Goal: Information Seeking & Learning: Compare options

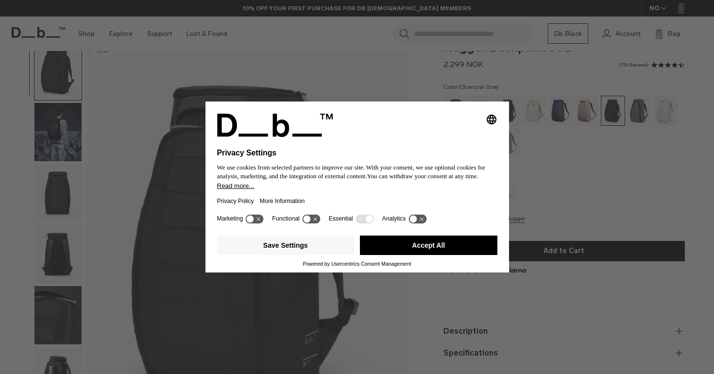
click at [391, 249] on button "Accept All" at bounding box center [428, 244] width 137 height 19
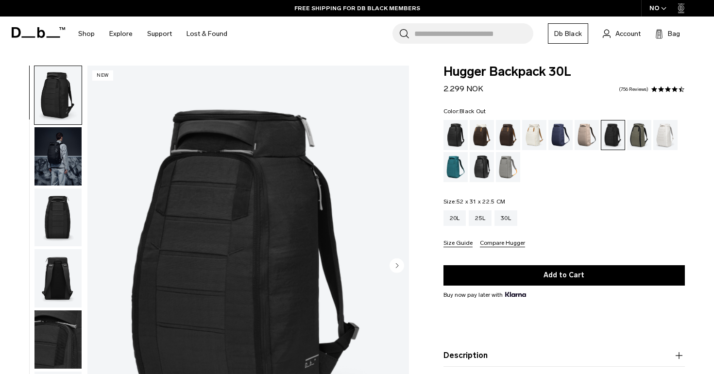
click at [460, 138] on div "Black Out" at bounding box center [455, 135] width 25 height 30
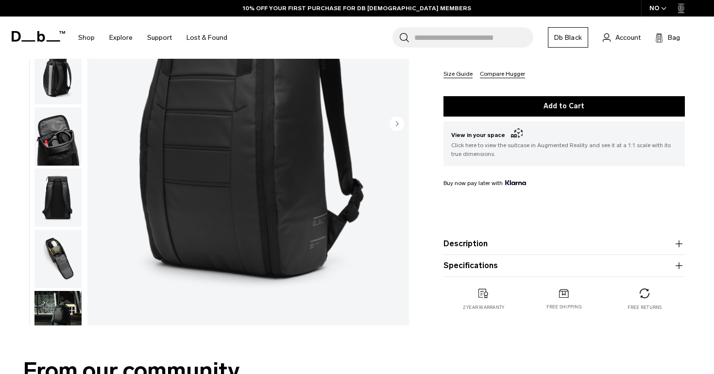
scroll to position [177, 0]
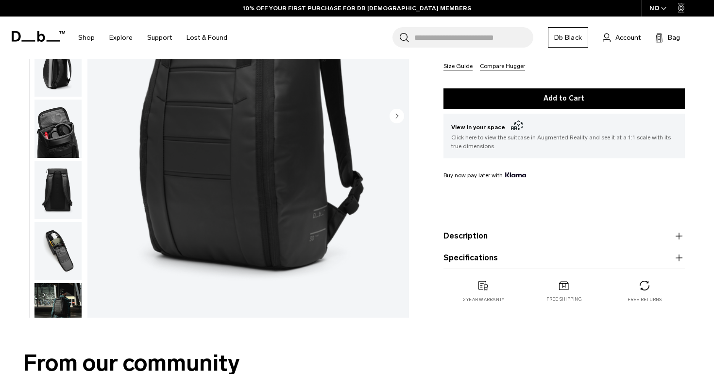
click at [533, 248] on product-accordion "Specifications Volume 30 Litres Dimensions 52 x 31 x 22.5 CM (H x W x D) Weight…" at bounding box center [563, 258] width 241 height 22
click at [532, 239] on button "Description" at bounding box center [563, 236] width 241 height 12
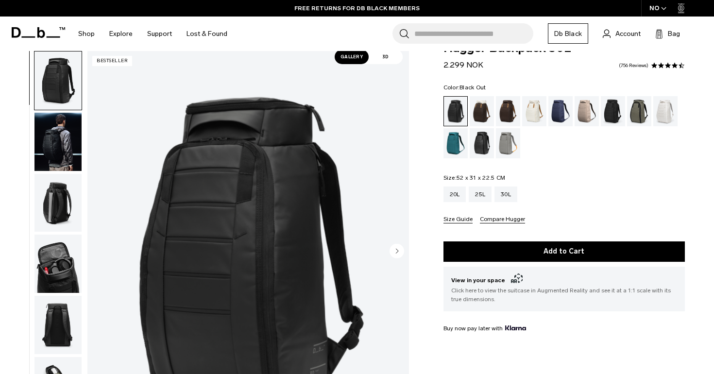
scroll to position [24, 0]
click at [664, 101] on div "Clean Slate" at bounding box center [665, 111] width 25 height 30
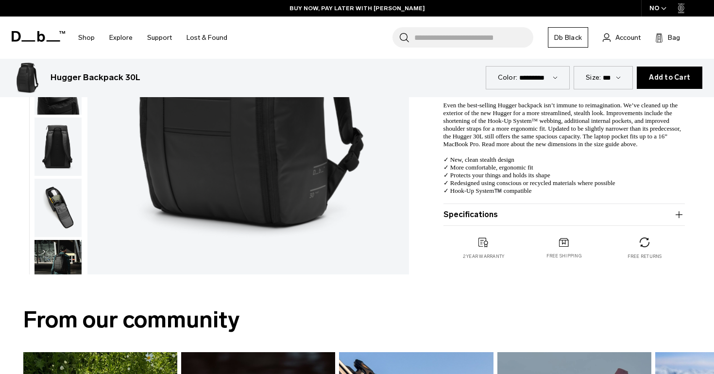
scroll to position [267, 0]
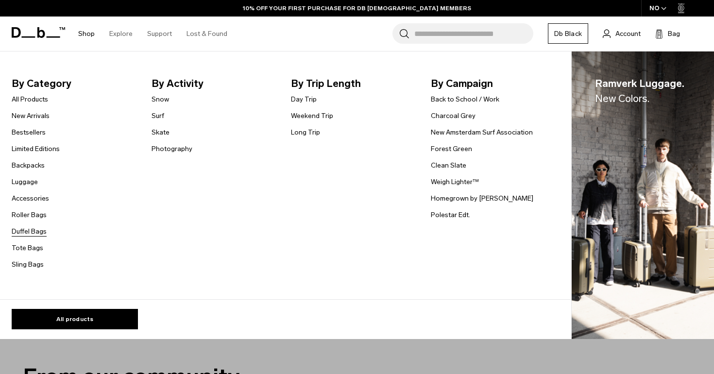
click at [39, 229] on link "Duffel Bags" at bounding box center [29, 231] width 35 height 10
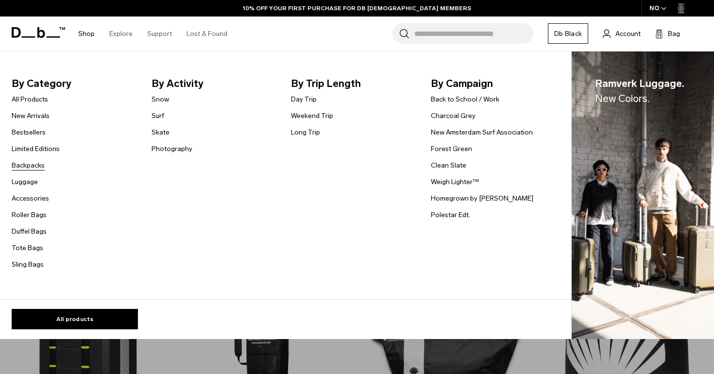
click at [28, 166] on link "Backpacks" at bounding box center [28, 165] width 33 height 10
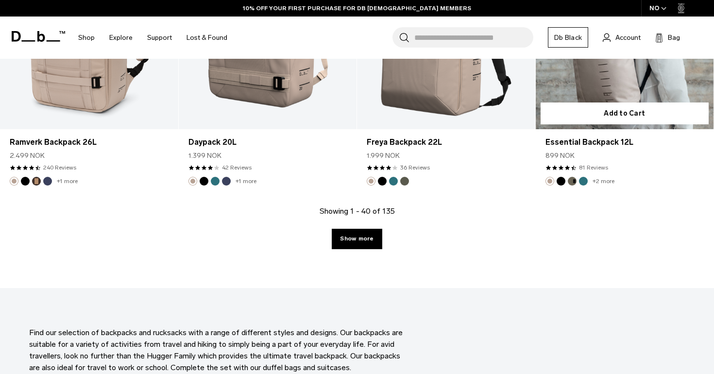
scroll to position [2811, 0]
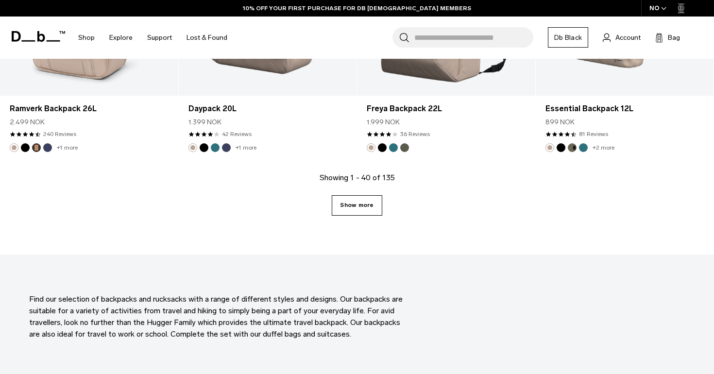
click at [360, 204] on link "Show more" at bounding box center [357, 205] width 50 height 20
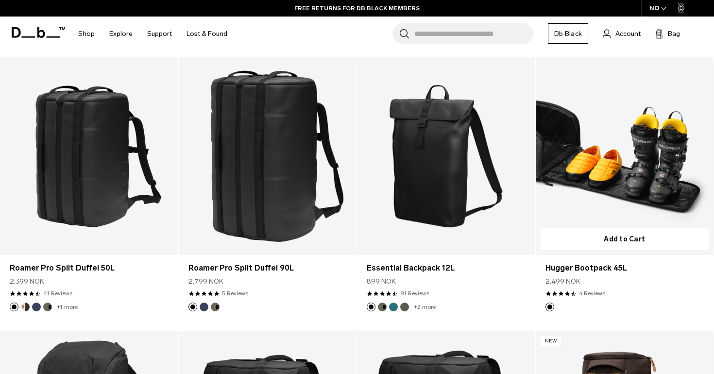
scroll to position [3761, 0]
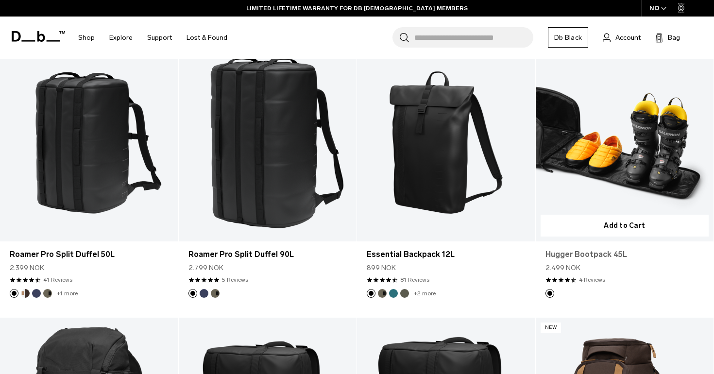
click at [581, 252] on link "Hugger Bootpack 45L" at bounding box center [624, 255] width 159 height 12
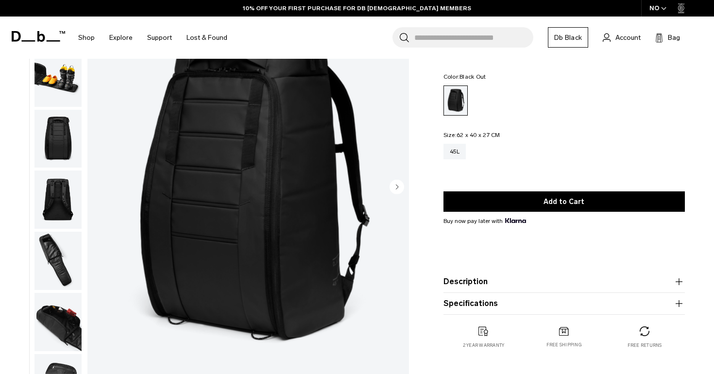
click at [398, 190] on circle "Next slide" at bounding box center [396, 186] width 15 height 15
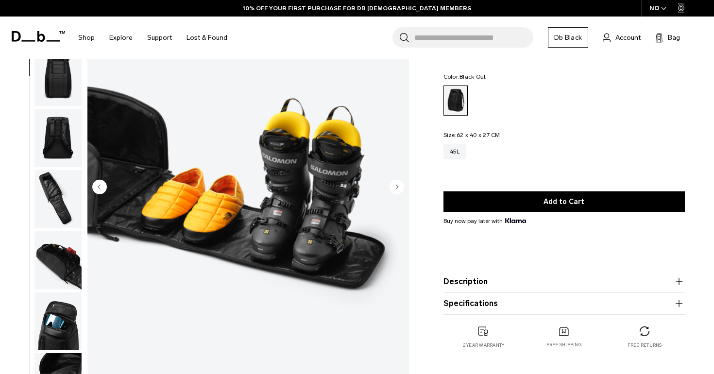
click at [398, 190] on circle "Next slide" at bounding box center [396, 186] width 15 height 15
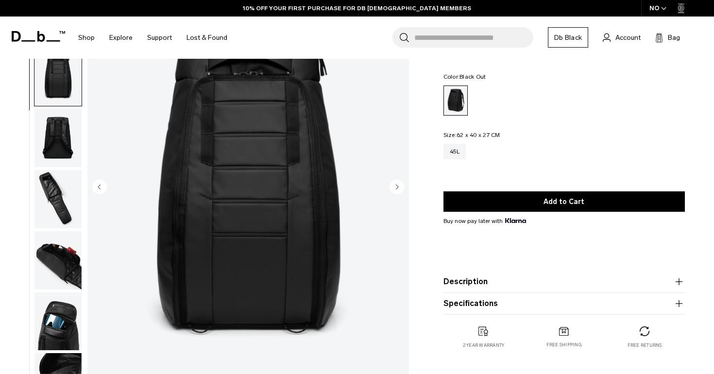
scroll to position [124, 0]
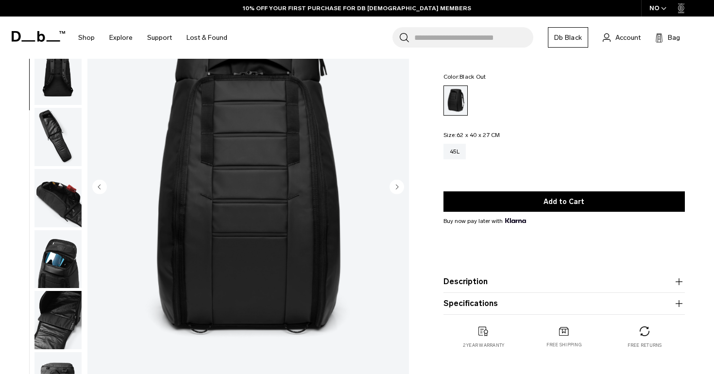
click at [398, 190] on circle "Next slide" at bounding box center [396, 186] width 15 height 15
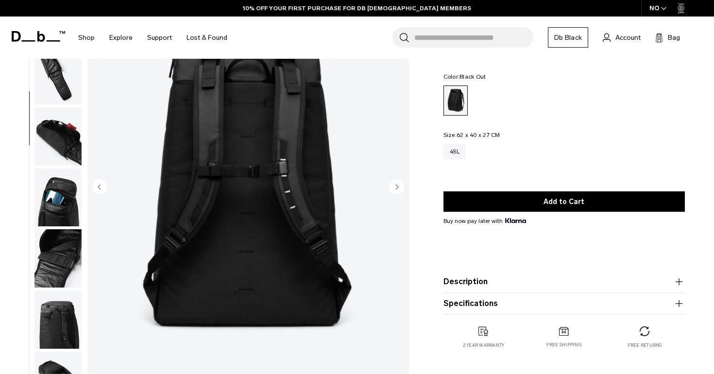
click at [398, 190] on circle "Next slide" at bounding box center [396, 186] width 15 height 15
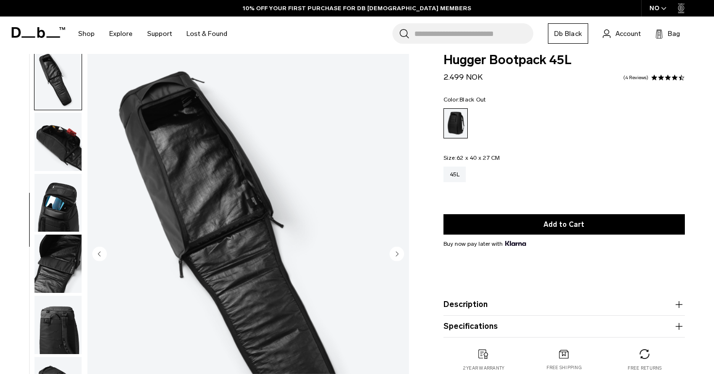
scroll to position [7, 0]
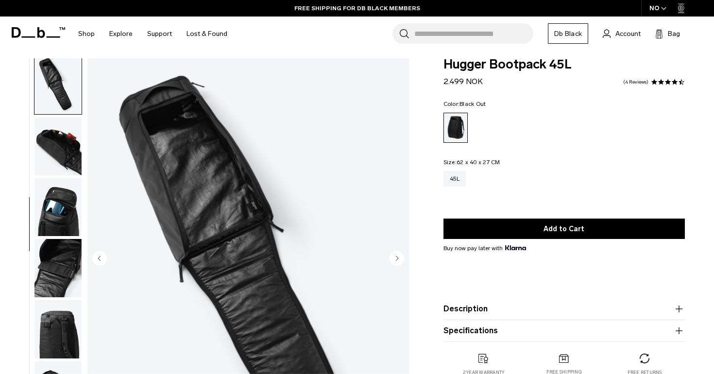
click at [95, 255] on circle "Previous slide" at bounding box center [99, 257] width 15 height 15
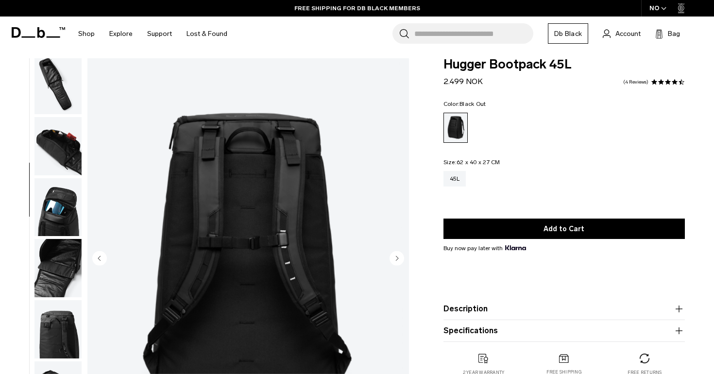
scroll to position [185, 0]
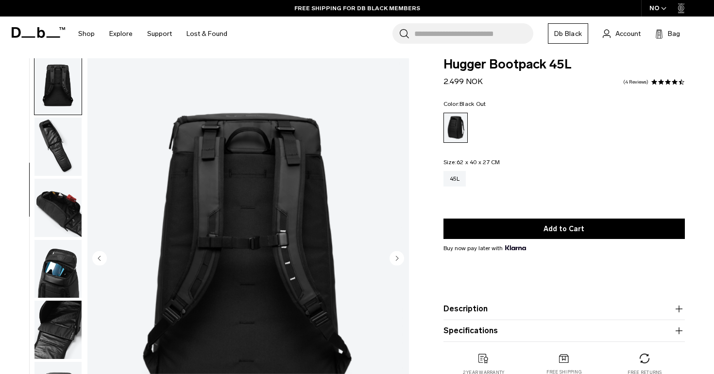
click at [395, 251] on circle "Next slide" at bounding box center [396, 257] width 15 height 15
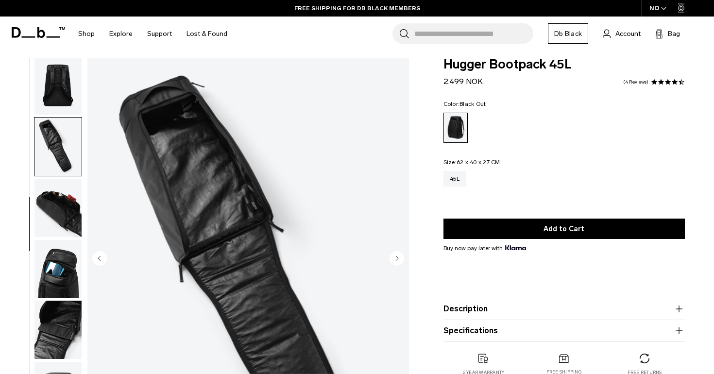
scroll to position [247, 0]
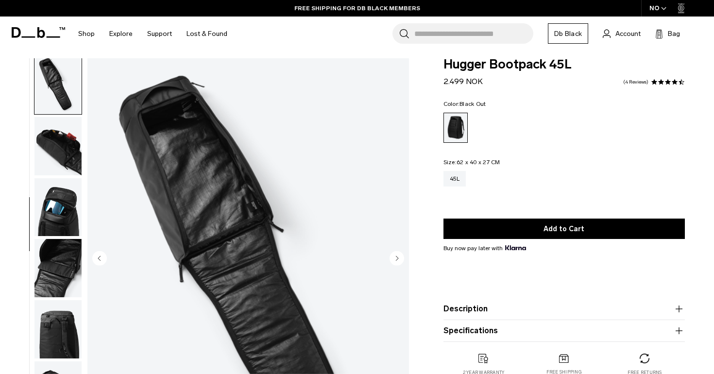
click at [395, 254] on circle "Next slide" at bounding box center [396, 257] width 15 height 15
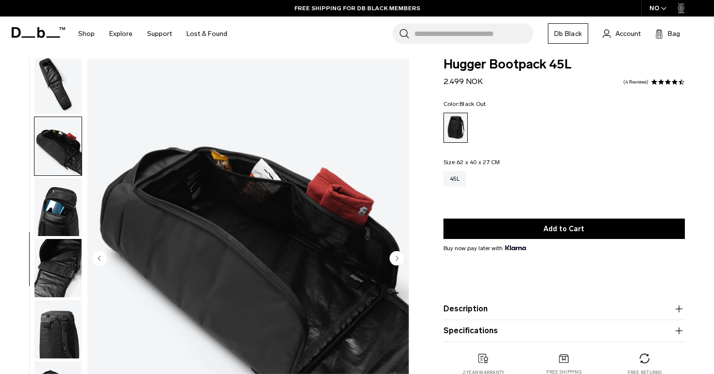
scroll to position [276, 0]
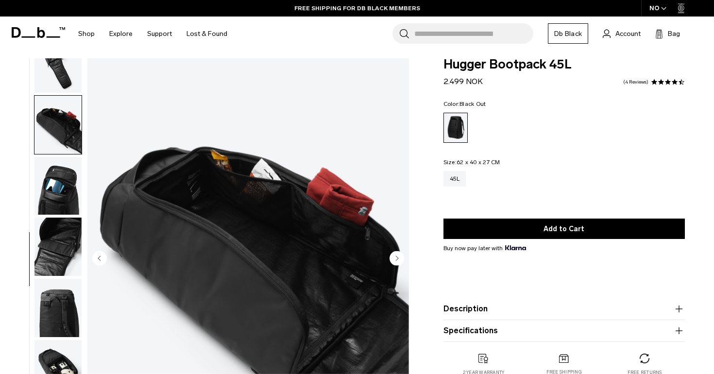
click at [396, 254] on circle "Next slide" at bounding box center [396, 257] width 15 height 15
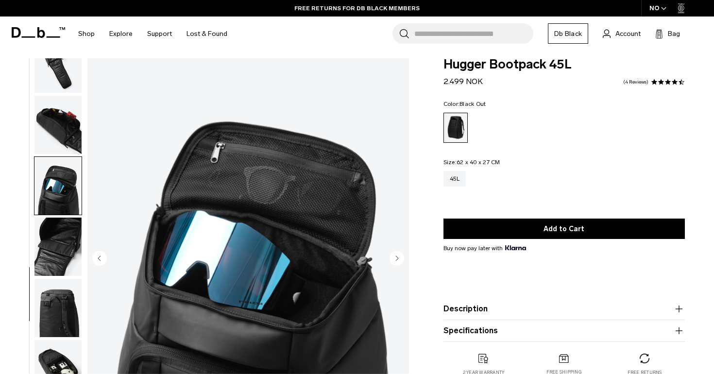
click at [396, 254] on circle "Next slide" at bounding box center [396, 257] width 15 height 15
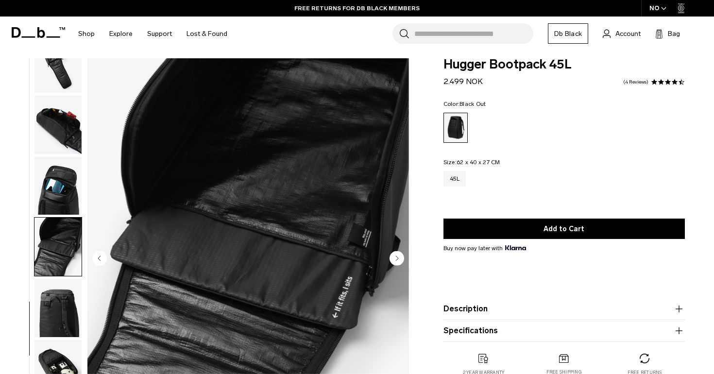
click at [396, 254] on circle "Next slide" at bounding box center [396, 257] width 15 height 15
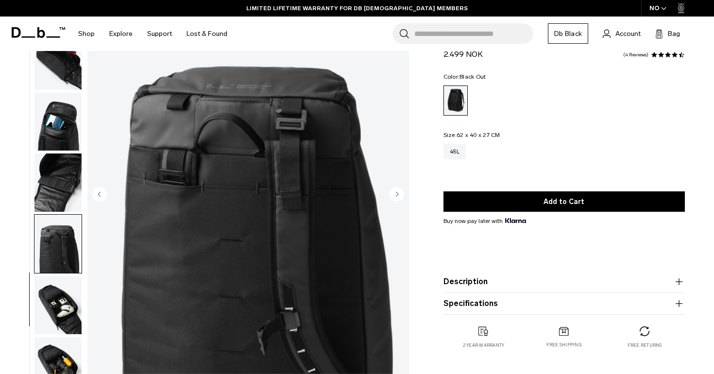
scroll to position [71, 0]
click at [394, 191] on circle "Next slide" at bounding box center [396, 193] width 15 height 15
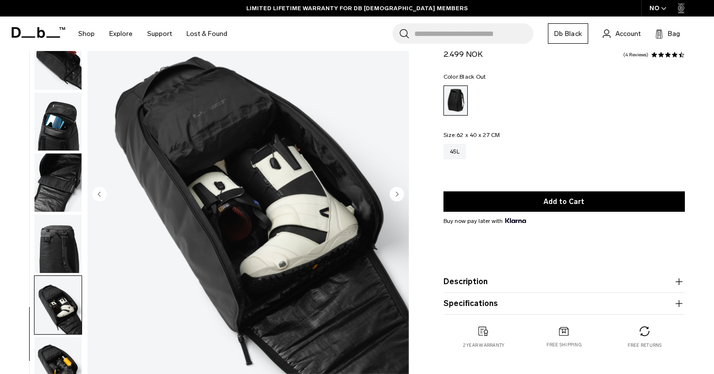
click at [394, 191] on circle "Next slide" at bounding box center [396, 193] width 15 height 15
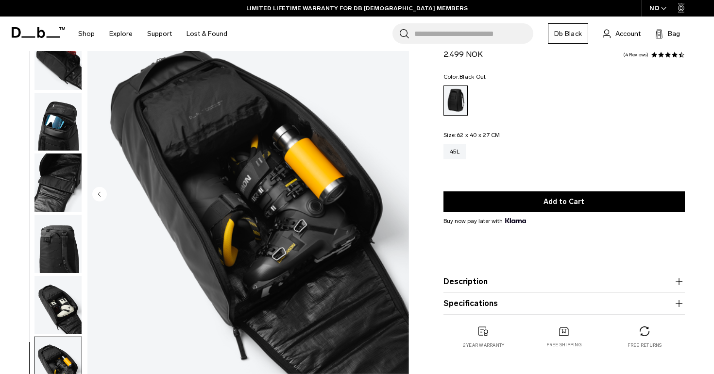
click at [394, 191] on img "11 / 11" at bounding box center [247, 194] width 321 height 401
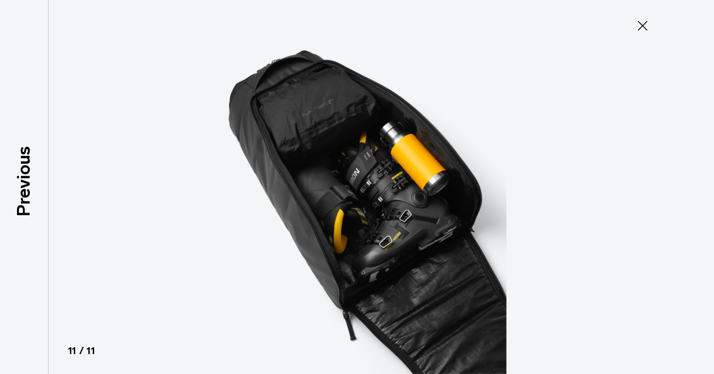
click at [394, 191] on img at bounding box center [356, 187] width 437 height 374
click at [644, 24] on icon at bounding box center [642, 26] width 16 height 16
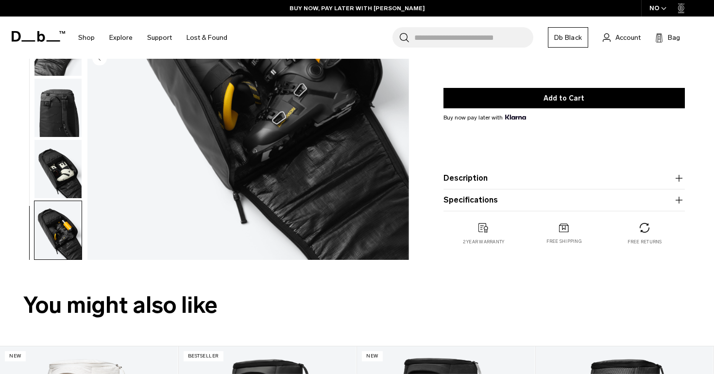
scroll to position [223, 0]
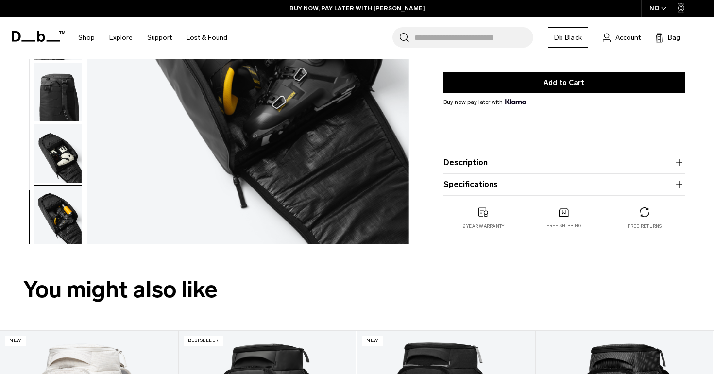
click at [52, 147] on img "button" at bounding box center [57, 153] width 47 height 58
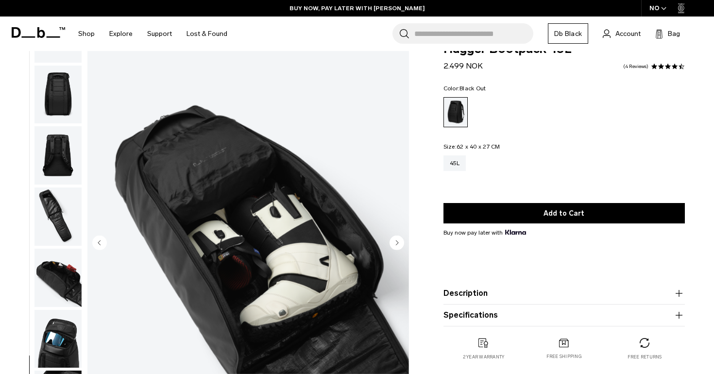
scroll to position [14, 0]
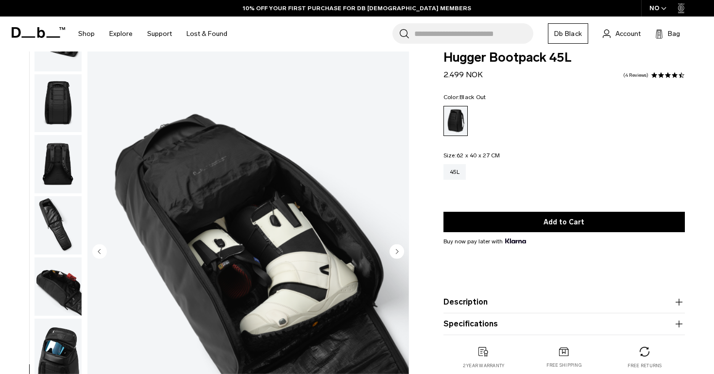
click at [66, 220] on img "button" at bounding box center [57, 225] width 47 height 58
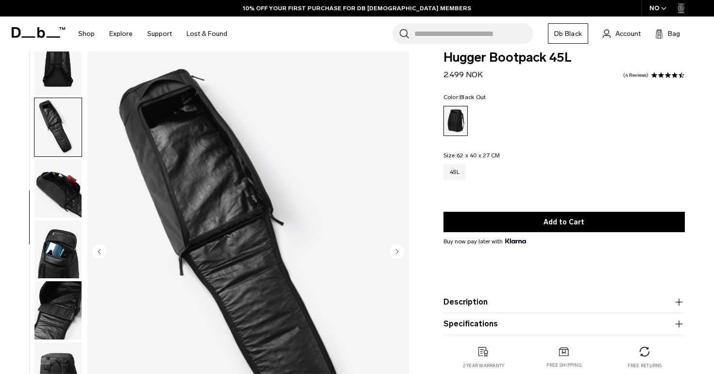
scroll to position [198, 0]
click at [58, 78] on img "button" at bounding box center [57, 66] width 47 height 58
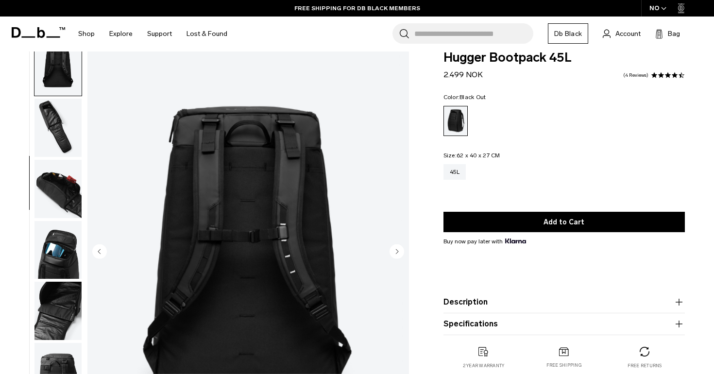
scroll to position [185, 0]
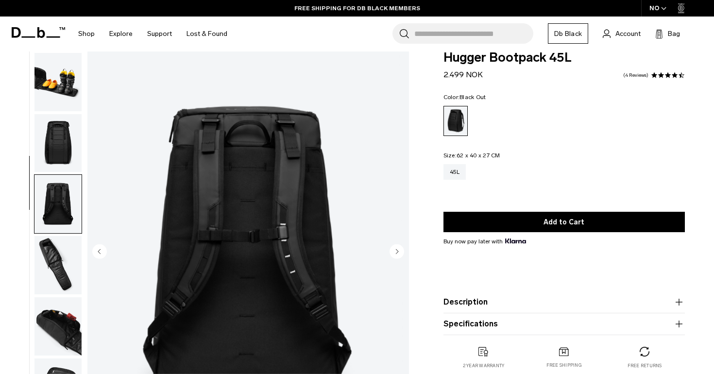
click at [57, 78] on img "button" at bounding box center [57, 82] width 47 height 58
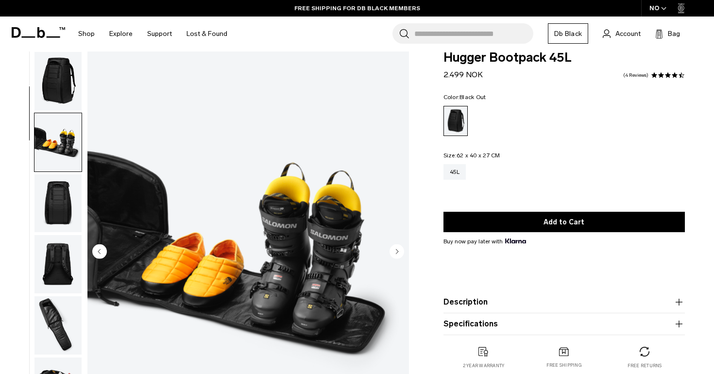
scroll to position [0, 0]
click at [55, 86] on img "button" at bounding box center [57, 81] width 47 height 58
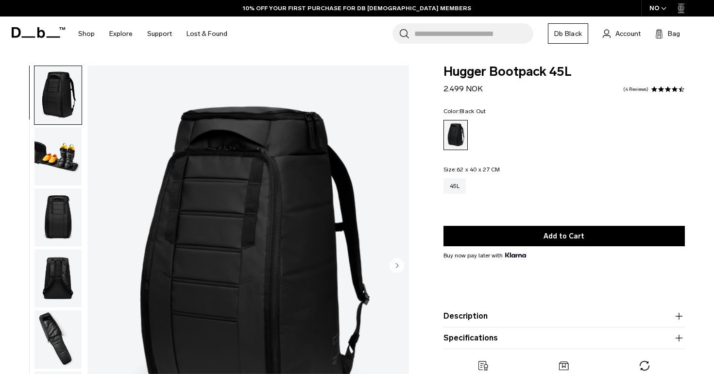
click at [394, 269] on circle "Next slide" at bounding box center [396, 265] width 15 height 15
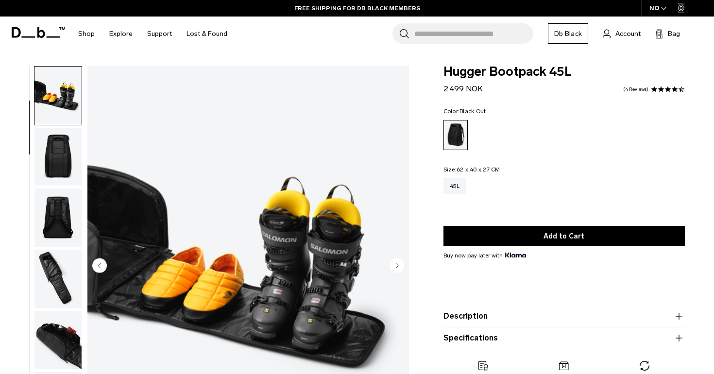
scroll to position [62, 0]
click at [392, 263] on circle "Next slide" at bounding box center [396, 265] width 15 height 15
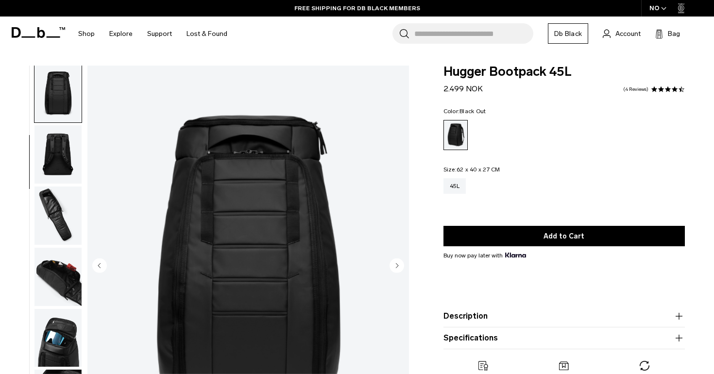
click at [392, 263] on circle "Next slide" at bounding box center [396, 265] width 15 height 15
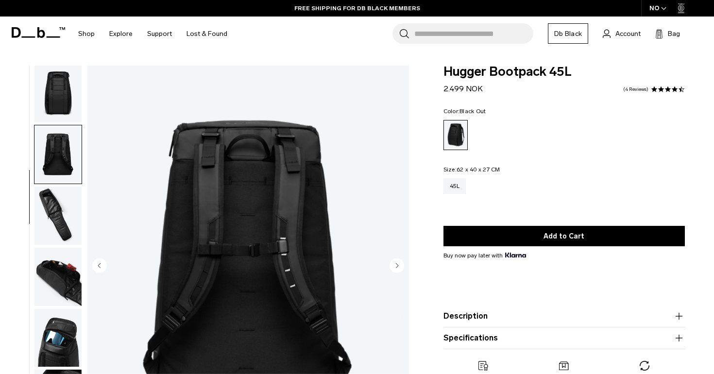
scroll to position [185, 0]
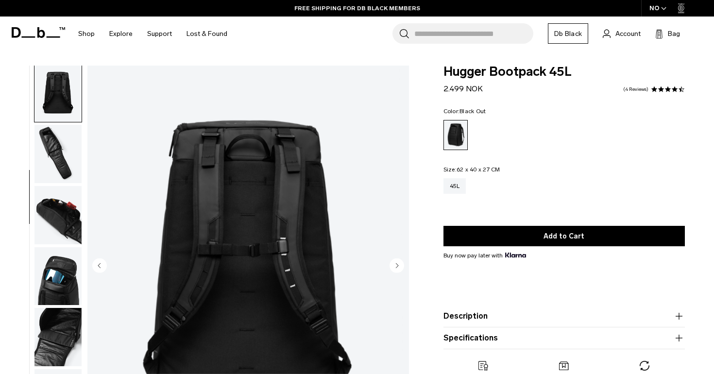
click at [66, 233] on img "button" at bounding box center [57, 215] width 47 height 58
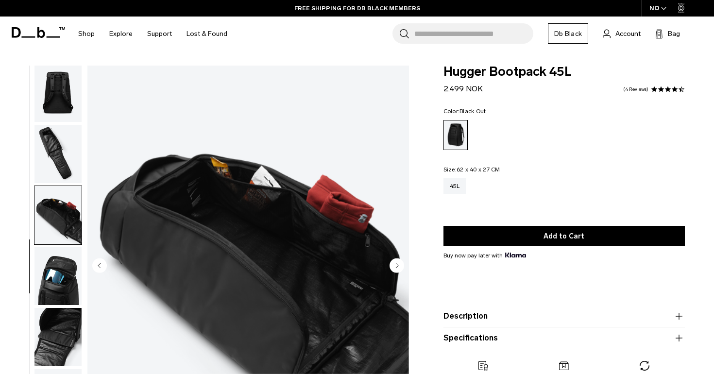
scroll to position [276, 0]
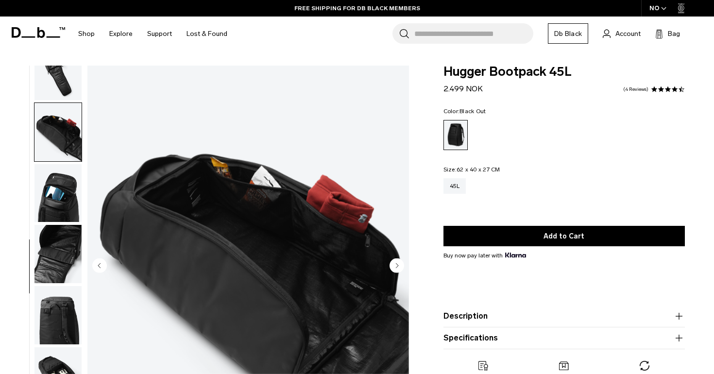
click at [67, 267] on img "button" at bounding box center [57, 254] width 47 height 58
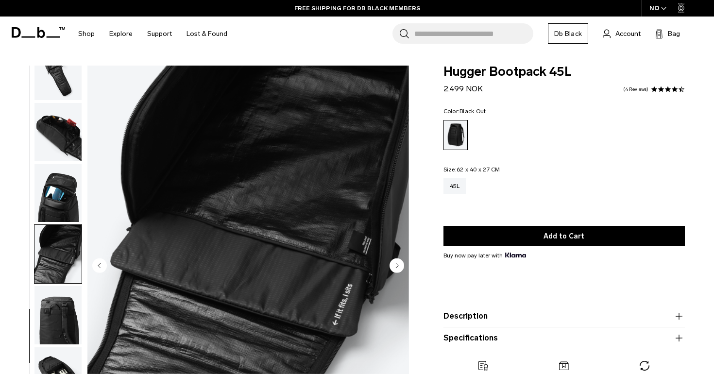
click at [67, 292] on img "button" at bounding box center [57, 315] width 47 height 58
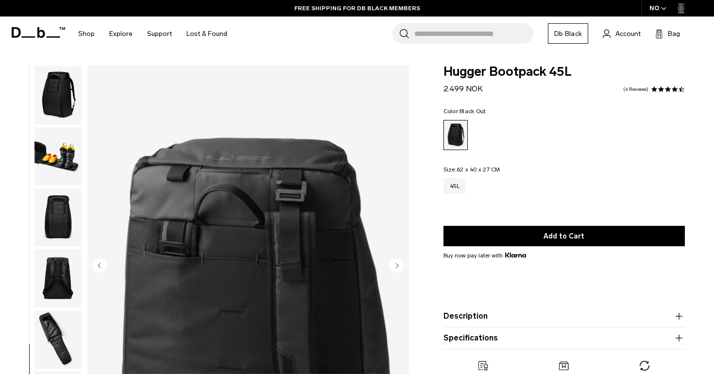
scroll to position [0, 0]
click at [57, 92] on img "button" at bounding box center [57, 95] width 47 height 58
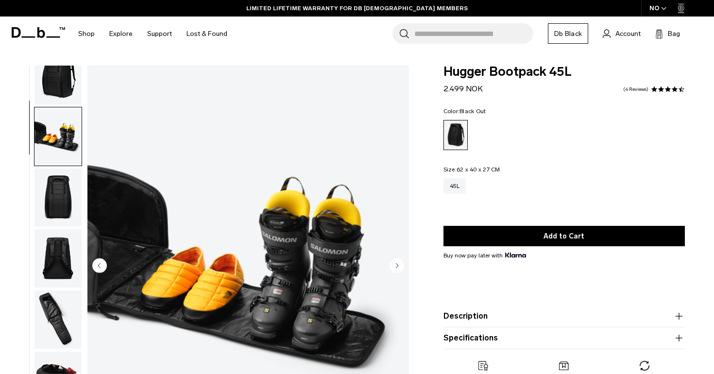
scroll to position [7, 0]
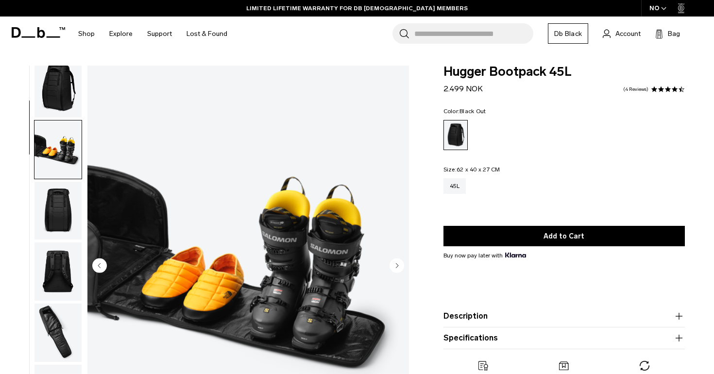
click at [65, 87] on img "button" at bounding box center [57, 88] width 47 height 58
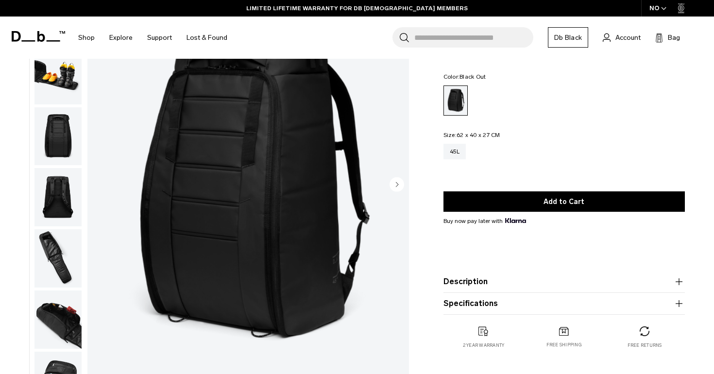
scroll to position [81, 0]
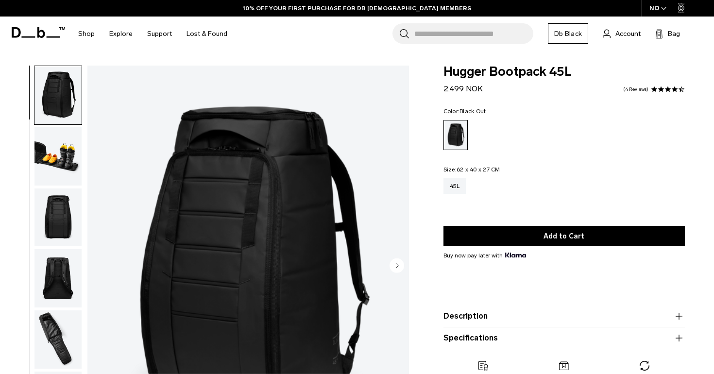
click at [63, 167] on img "button" at bounding box center [57, 156] width 47 height 58
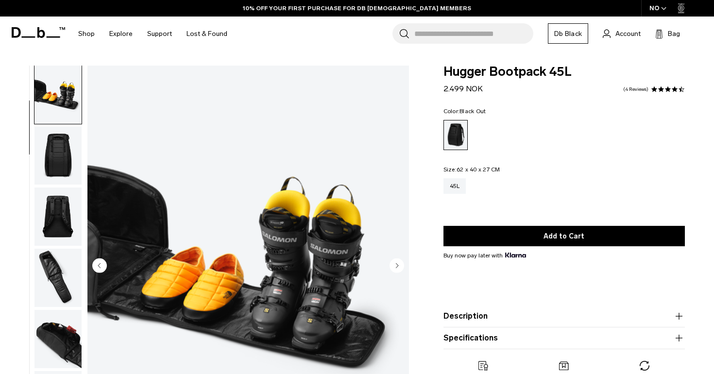
click at [58, 190] on img "button" at bounding box center [57, 216] width 47 height 58
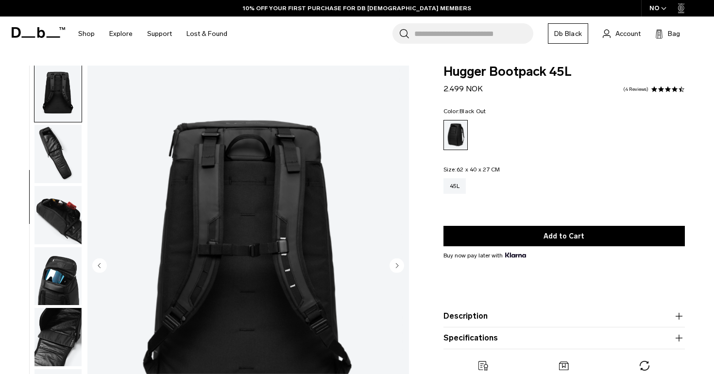
click at [46, 224] on img "button" at bounding box center [57, 215] width 47 height 58
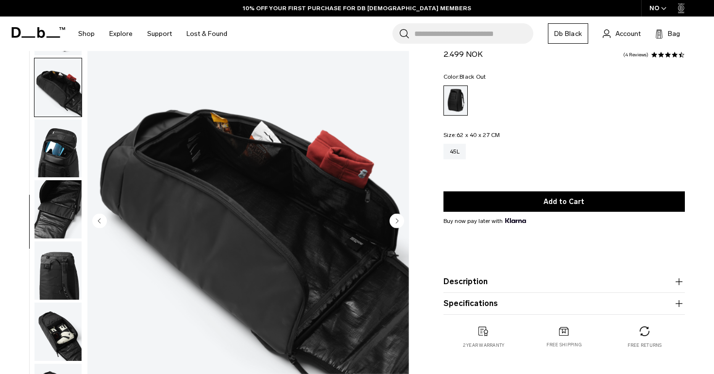
click at [58, 204] on img "button" at bounding box center [57, 209] width 47 height 58
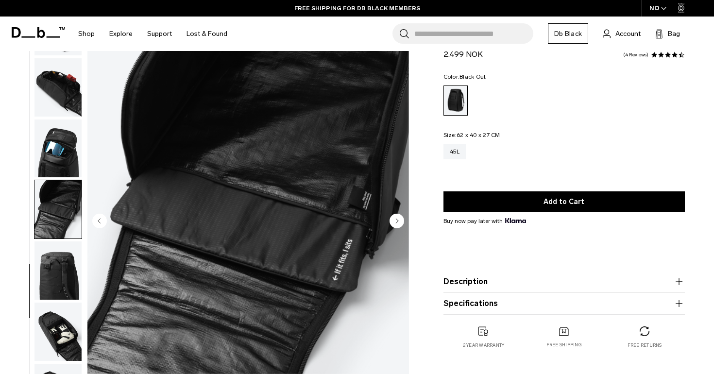
click at [62, 253] on img "button" at bounding box center [57, 270] width 47 height 58
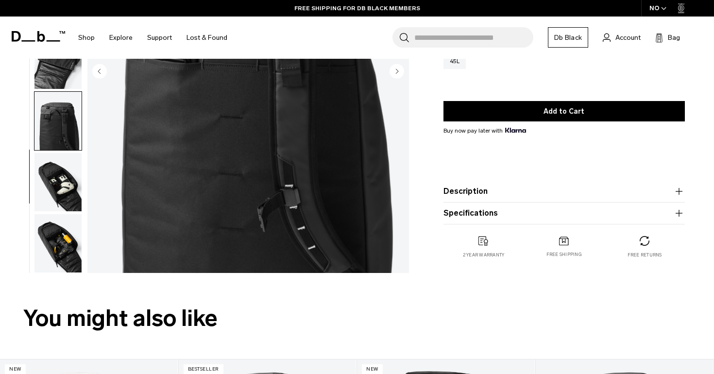
click at [62, 253] on img "button" at bounding box center [57, 243] width 47 height 58
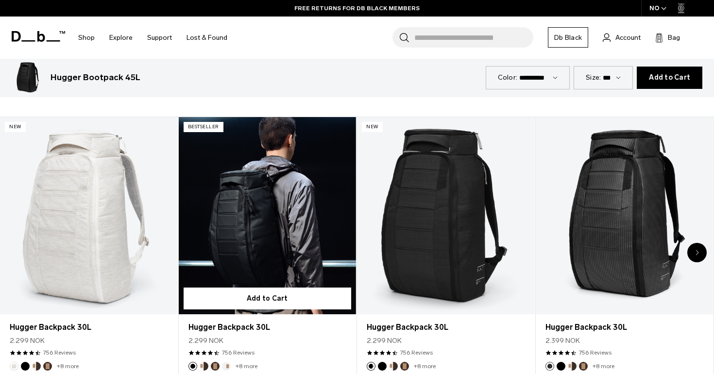
scroll to position [434, 0]
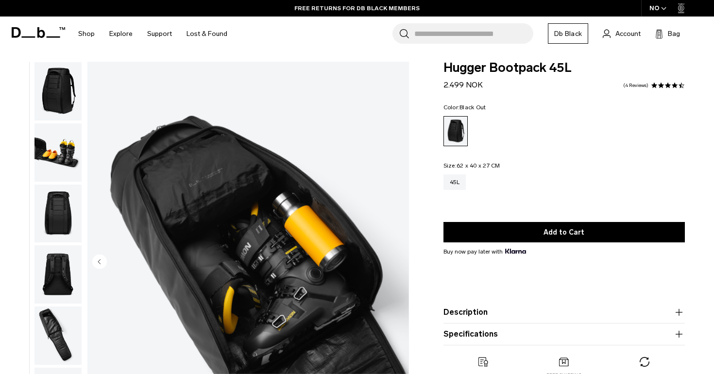
click at [53, 101] on img "button" at bounding box center [57, 91] width 47 height 58
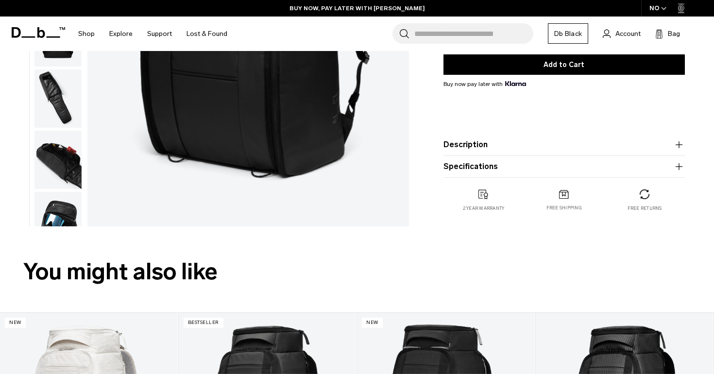
click at [514, 143] on button "Description" at bounding box center [563, 145] width 241 height 12
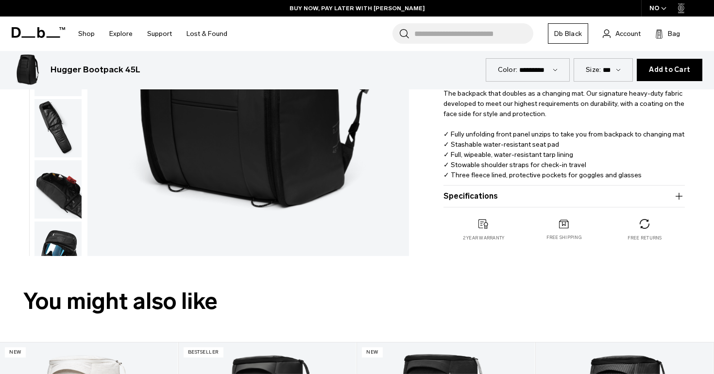
click at [513, 194] on button "Specifications" at bounding box center [563, 196] width 241 height 12
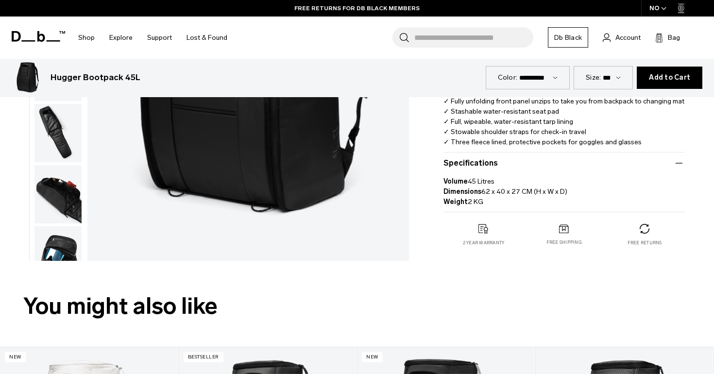
click at [513, 194] on p "Volume 45 Litres Dimensions 62 x 40 x 27 CM (H x W x D) Weight 2 KG" at bounding box center [563, 188] width 241 height 38
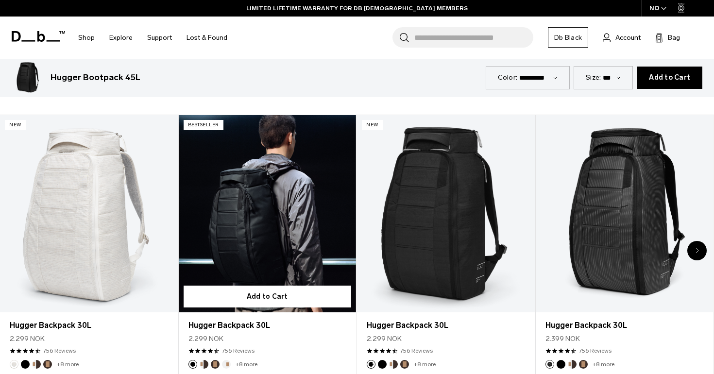
scroll to position [507, 0]
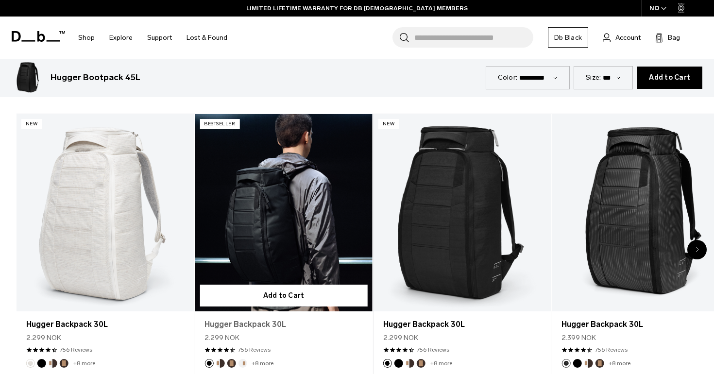
click at [251, 306] on article "Bestseller Add to Cart Hugger Backpack 30L 2.299 NOK 4.5 star rating 756 Review…" at bounding box center [284, 250] width 178 height 273
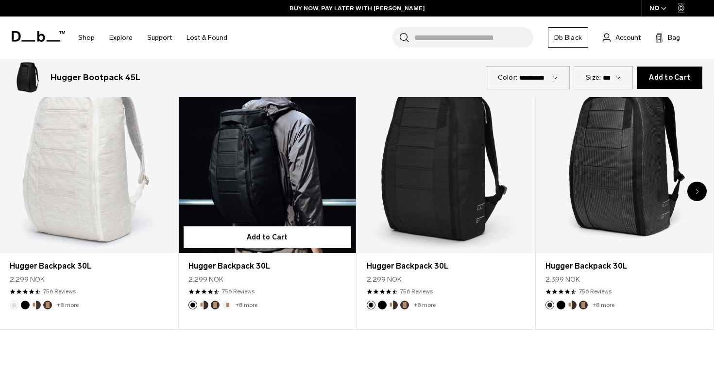
scroll to position [565, 0]
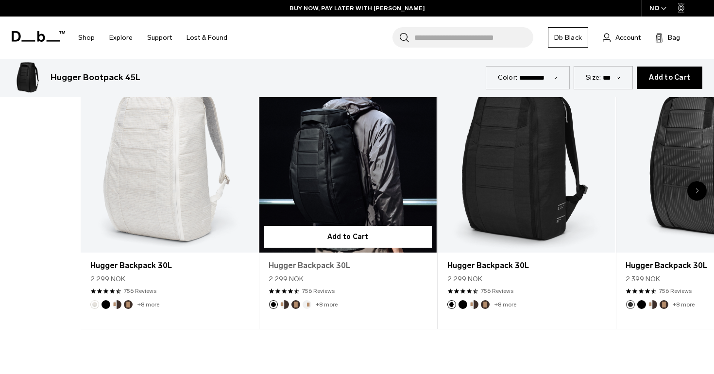
click at [365, 199] on article "Bestseller Add to Cart Hugger Backpack 30L 2.299 NOK 4.5 star rating 756 Review…" at bounding box center [348, 191] width 178 height 273
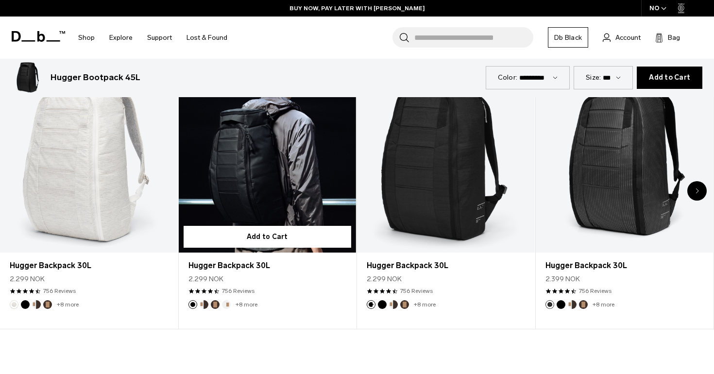
click at [250, 202] on link "Hugger Backpack 30L" at bounding box center [268, 153] width 178 height 197
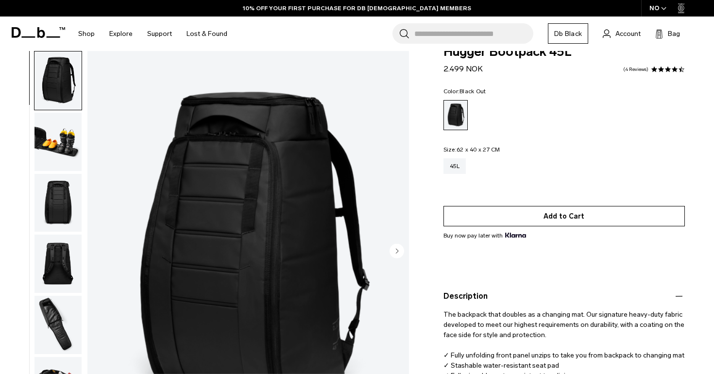
scroll to position [25, 0]
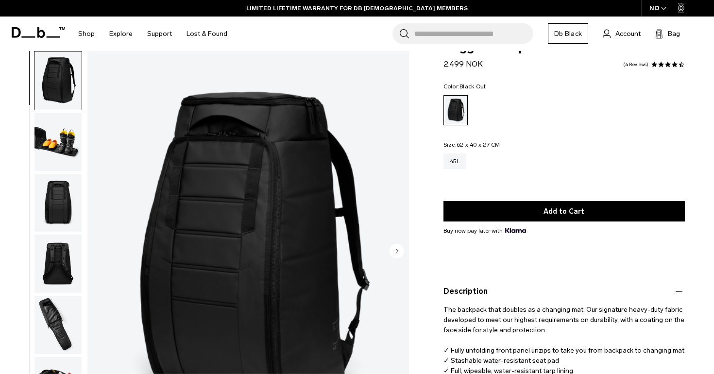
click at [398, 251] on icon "Next slide" at bounding box center [397, 251] width 2 height 4
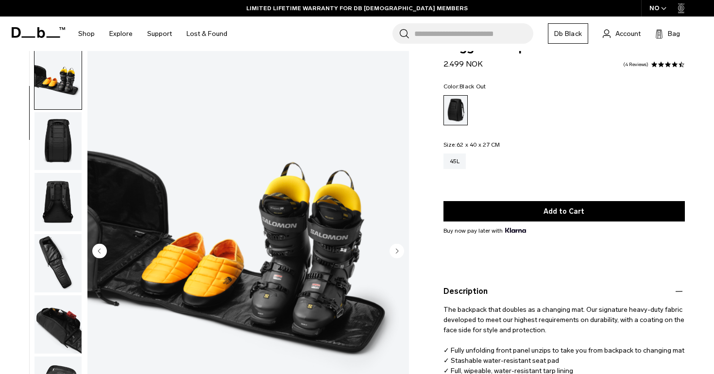
click at [398, 251] on icon "Next slide" at bounding box center [397, 251] width 2 height 4
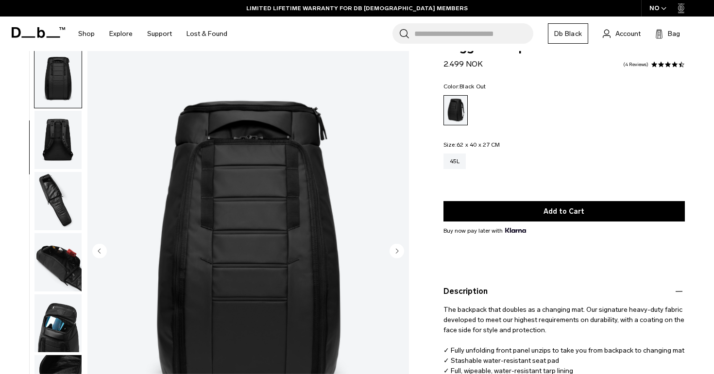
click at [398, 251] on icon "Next slide" at bounding box center [397, 251] width 2 height 4
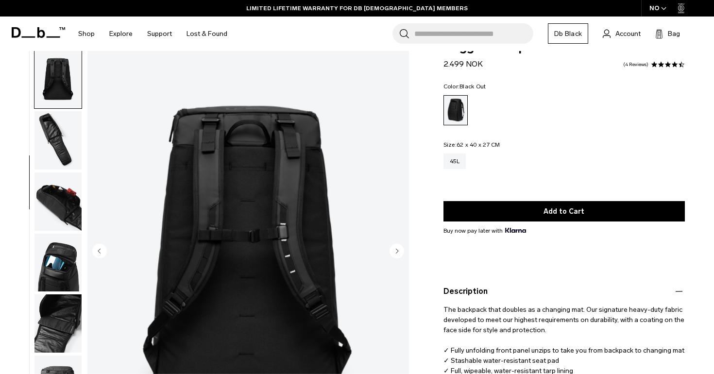
scroll to position [185, 0]
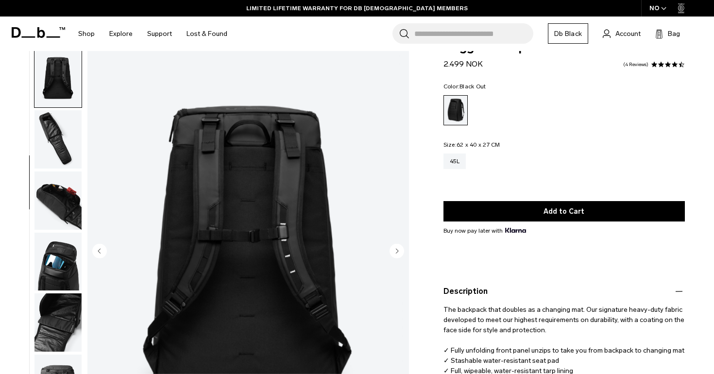
click at [398, 251] on icon "Next slide" at bounding box center [397, 251] width 2 height 4
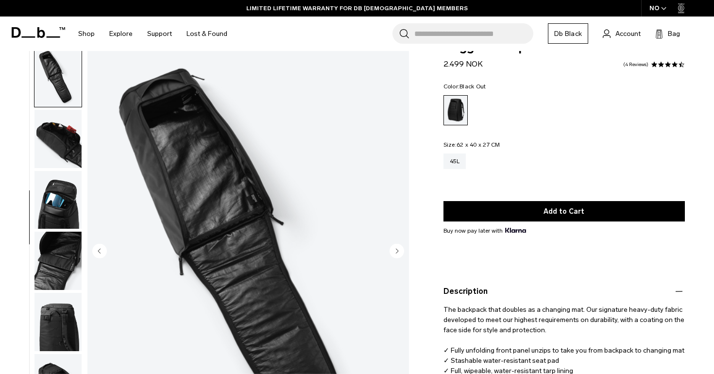
click at [397, 251] on icon "Next slide" at bounding box center [397, 251] width 2 height 4
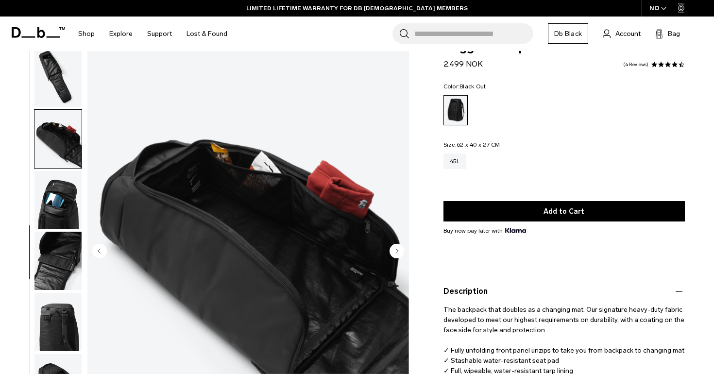
scroll to position [276, 0]
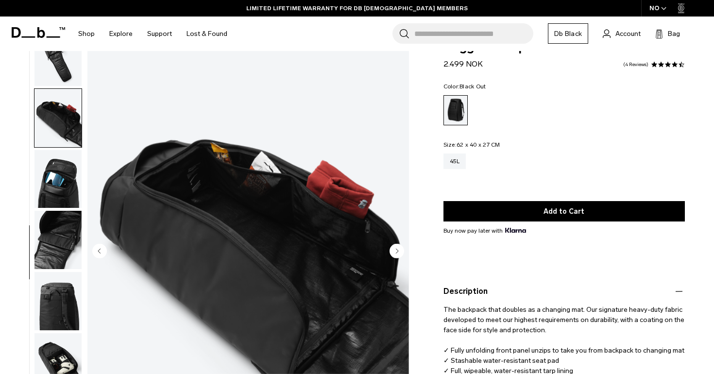
click at [397, 251] on icon "Next slide" at bounding box center [397, 251] width 2 height 4
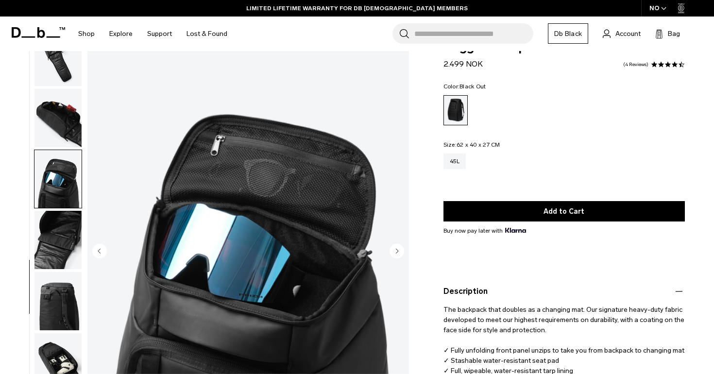
click at [397, 251] on icon "Next slide" at bounding box center [397, 251] width 2 height 4
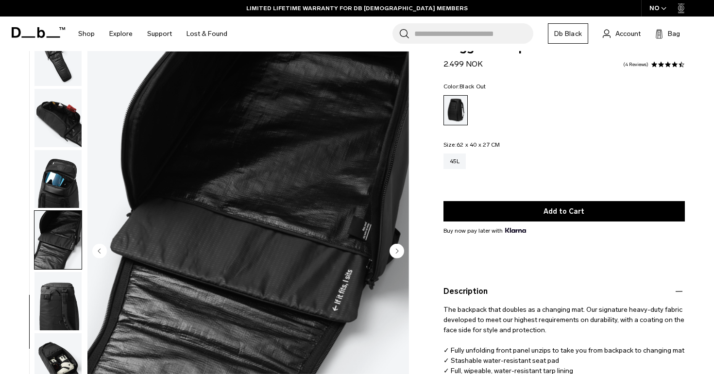
click at [397, 251] on icon "Next slide" at bounding box center [397, 251] width 2 height 4
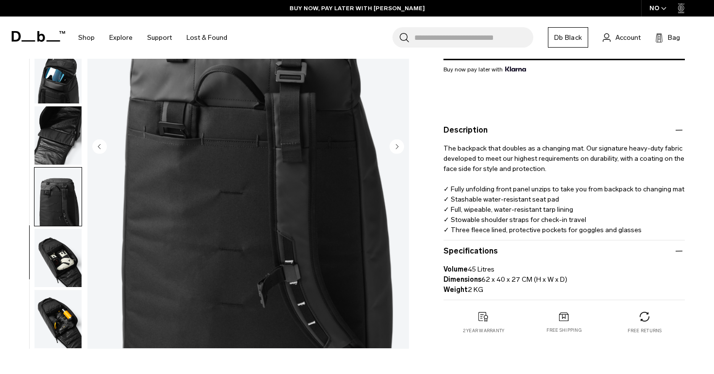
scroll to position [190, 0]
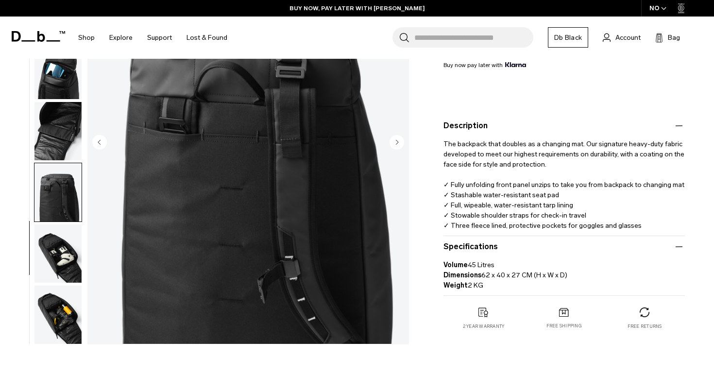
click at [52, 251] on img "button" at bounding box center [57, 253] width 47 height 58
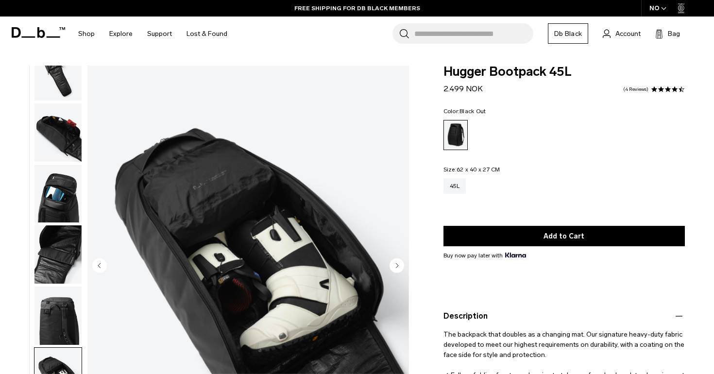
scroll to position [-7, 0]
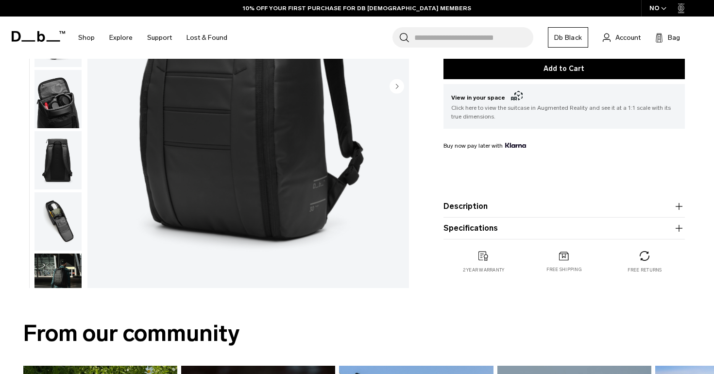
scroll to position [230, 0]
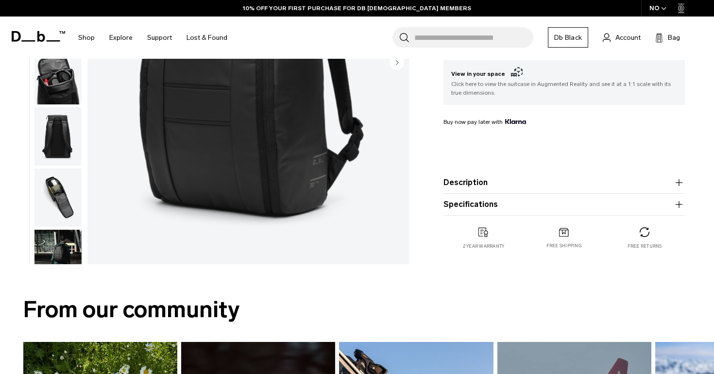
click at [482, 197] on product-accordion "Specifications Volume 30 Litres Dimensions 52 x 31 x 22.5 CM (H x W x D) Weight…" at bounding box center [563, 205] width 241 height 22
click at [482, 203] on button "Specifications" at bounding box center [563, 205] width 241 height 12
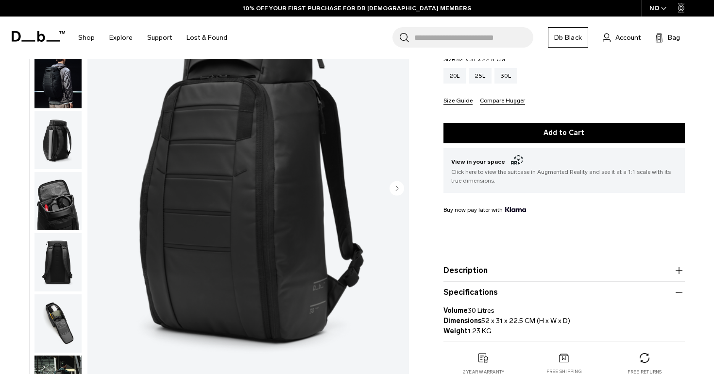
scroll to position [153, 0]
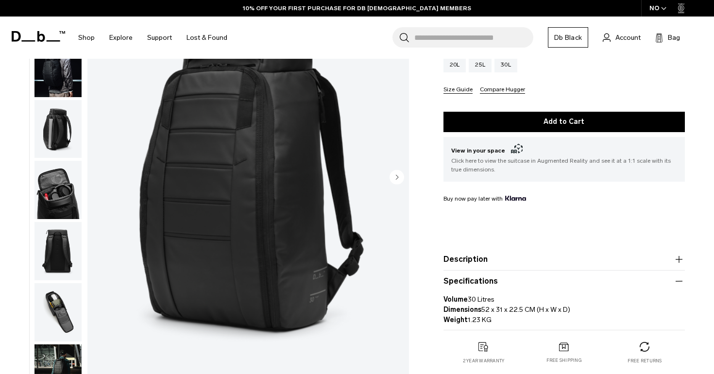
click at [479, 262] on button "Description" at bounding box center [563, 259] width 241 height 12
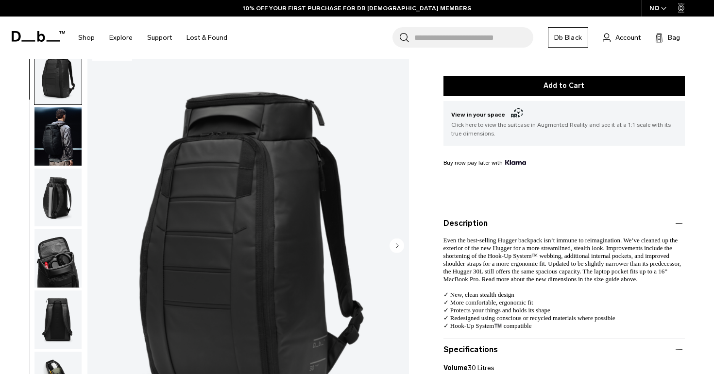
scroll to position [189, 0]
click at [400, 246] on circle "Next slide" at bounding box center [396, 245] width 15 height 15
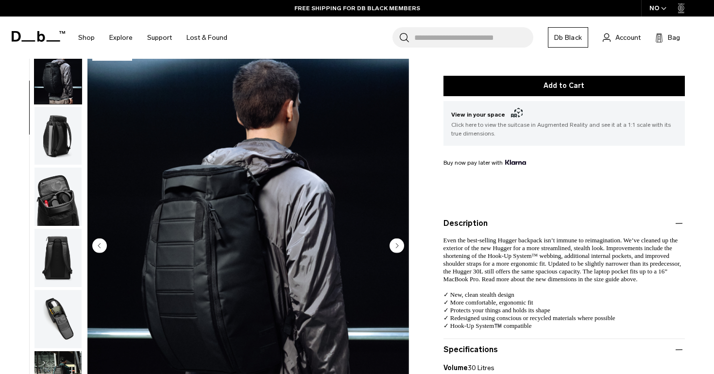
click at [400, 246] on circle "Next slide" at bounding box center [396, 245] width 15 height 15
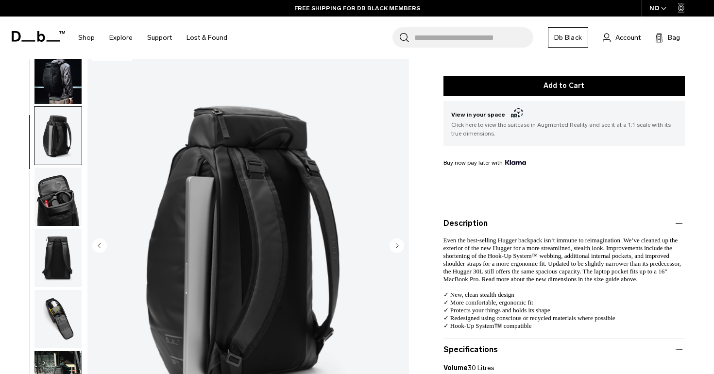
scroll to position [124, 0]
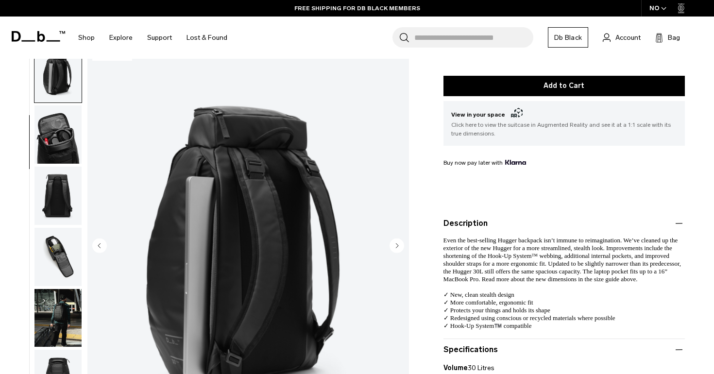
drag, startPoint x: 400, startPoint y: 246, endPoint x: 507, endPoint y: 116, distance: 167.9
click at [507, 116] on div "Gallery 3D Details Dimensions 03 / 11 Bestseller" at bounding box center [357, 164] width 714 height 576
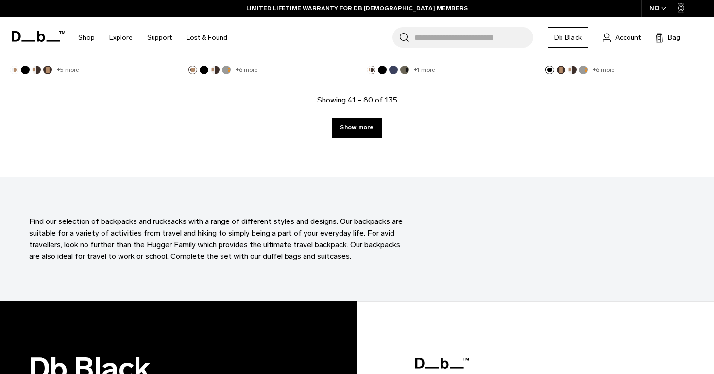
scroll to position [2969, 0]
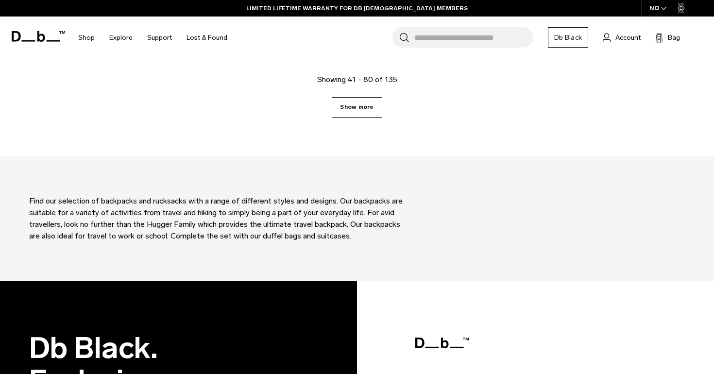
click at [379, 109] on link "Show more" at bounding box center [357, 107] width 50 height 20
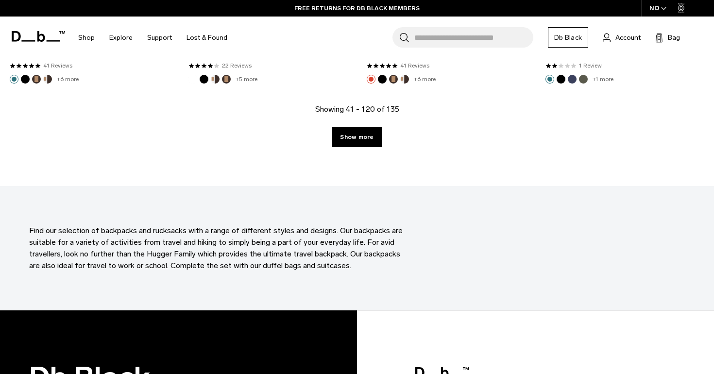
scroll to position [5690, 0]
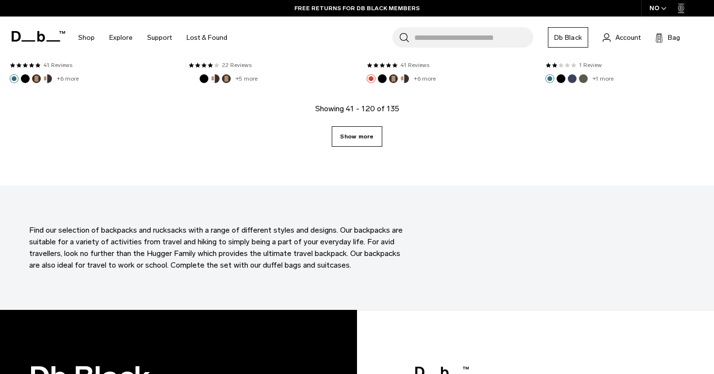
click at [354, 126] on link "Show more" at bounding box center [357, 136] width 50 height 20
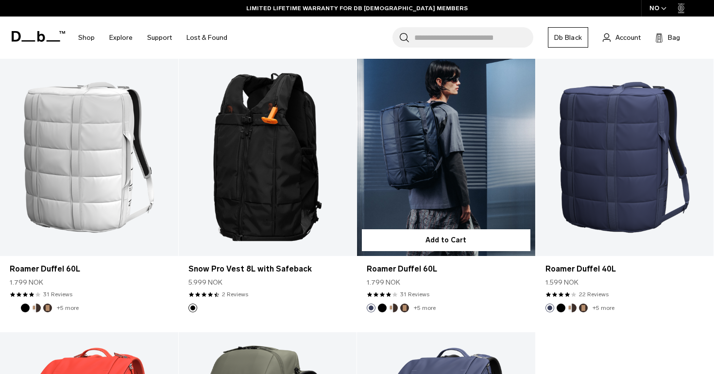
scroll to position [6282, 0]
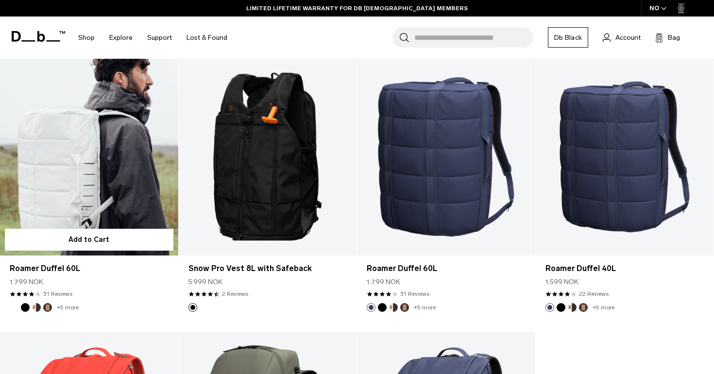
click at [127, 169] on link "Roamer Duffel 60L" at bounding box center [89, 157] width 178 height 198
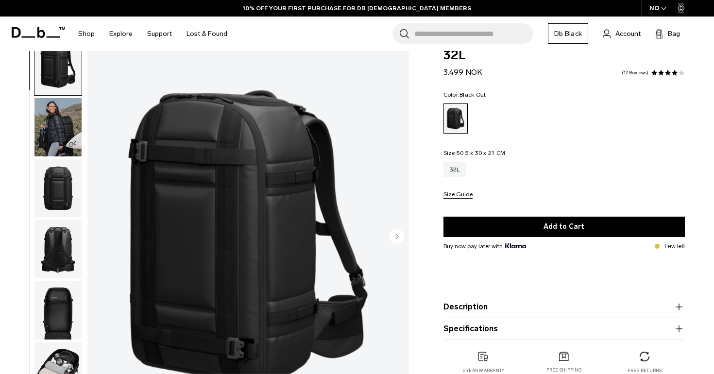
click at [396, 237] on icon "Next slide" at bounding box center [397, 236] width 2 height 4
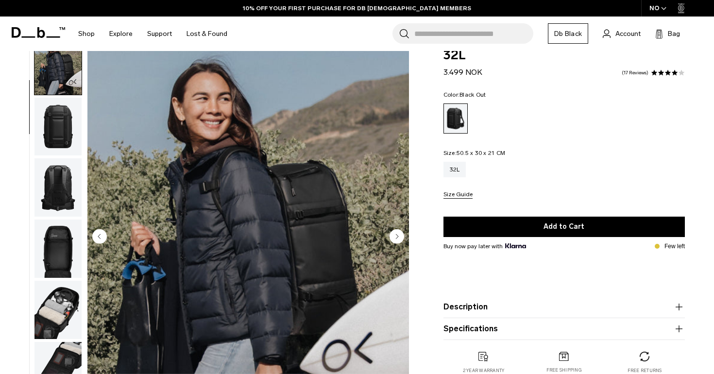
click at [396, 233] on circle "Next slide" at bounding box center [396, 236] width 15 height 15
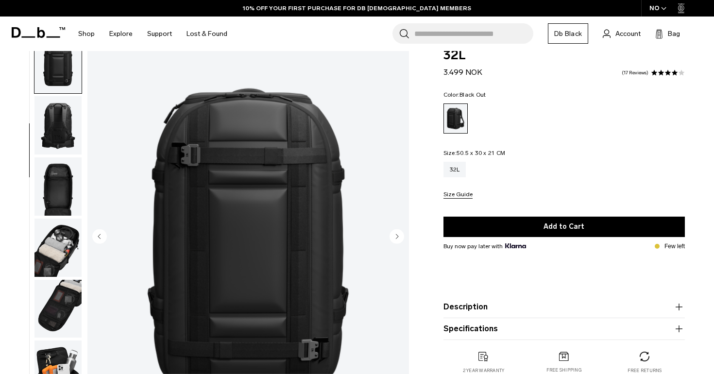
click at [396, 233] on circle "Next slide" at bounding box center [396, 236] width 15 height 15
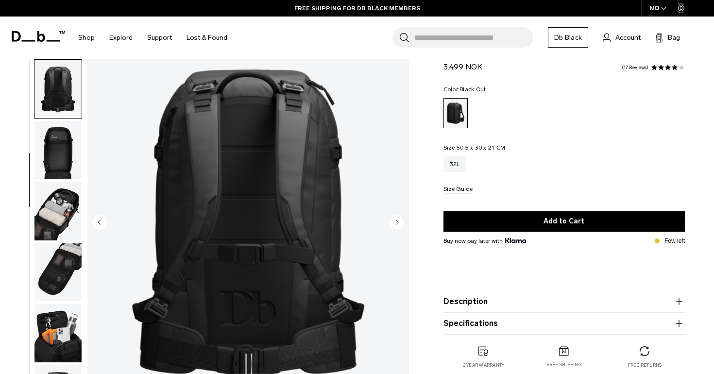
scroll to position [43, 0]
click at [401, 224] on circle "Next slide" at bounding box center [396, 222] width 15 height 15
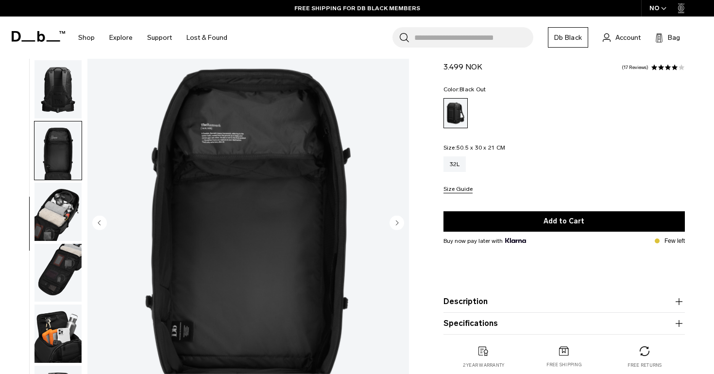
click at [401, 224] on circle "Next slide" at bounding box center [396, 222] width 15 height 15
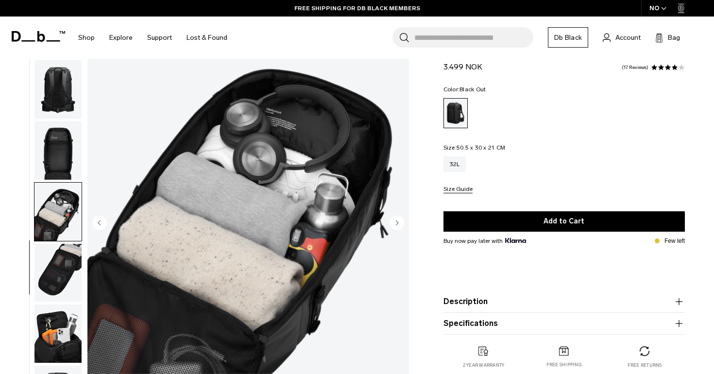
click at [401, 224] on circle "Next slide" at bounding box center [396, 222] width 15 height 15
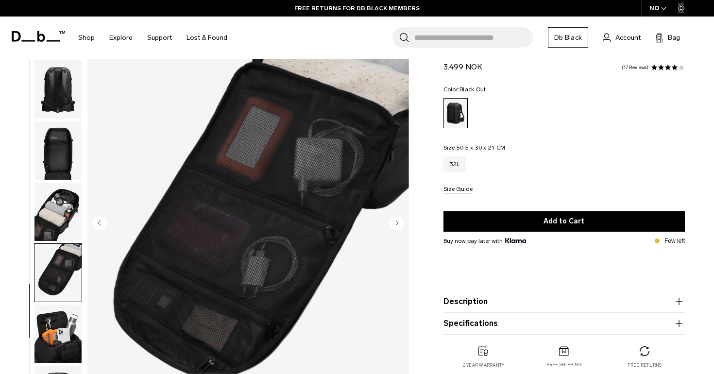
click at [100, 227] on circle "Previous slide" at bounding box center [99, 222] width 15 height 15
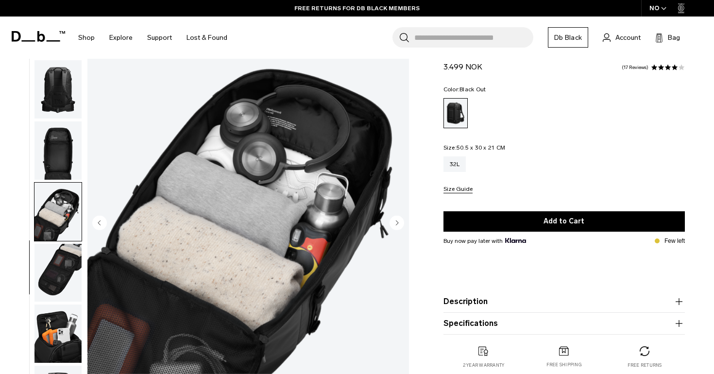
click at [101, 226] on circle "Previous slide" at bounding box center [99, 222] width 15 height 15
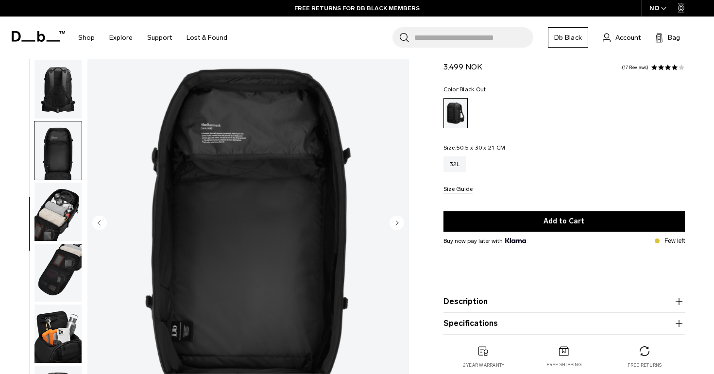
click at [101, 220] on circle "Previous slide" at bounding box center [99, 222] width 15 height 15
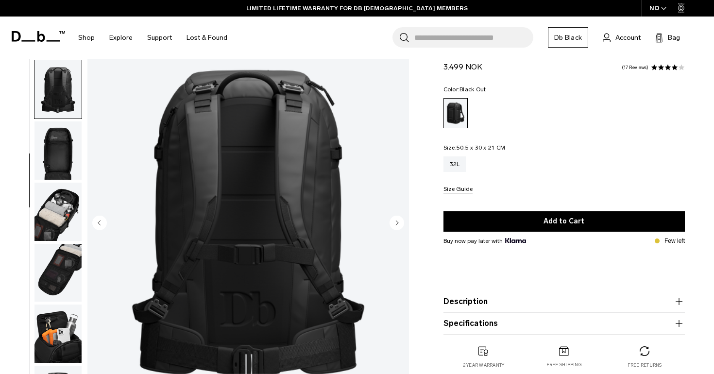
click at [392, 219] on circle "Next slide" at bounding box center [396, 222] width 15 height 15
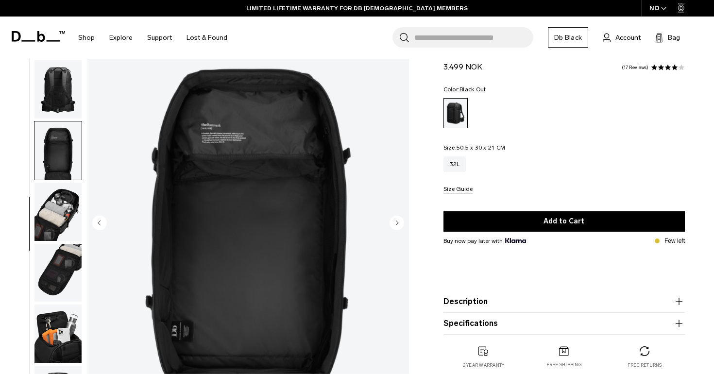
click at [392, 219] on circle "Next slide" at bounding box center [396, 222] width 15 height 15
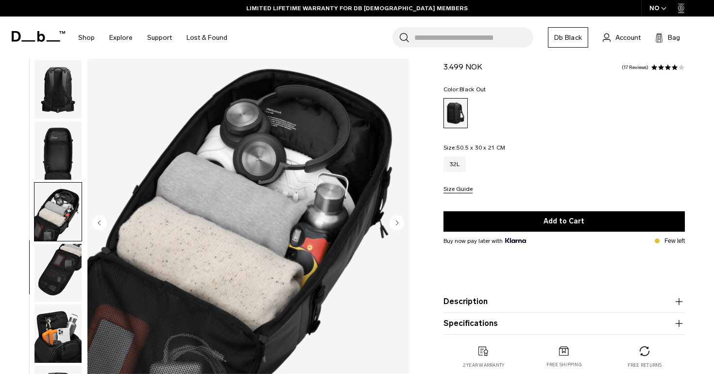
click at [392, 219] on circle "Next slide" at bounding box center [396, 222] width 15 height 15
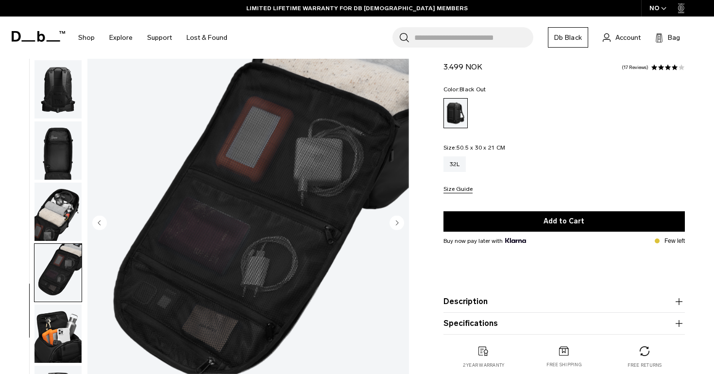
click at [392, 219] on circle "Next slide" at bounding box center [396, 222] width 15 height 15
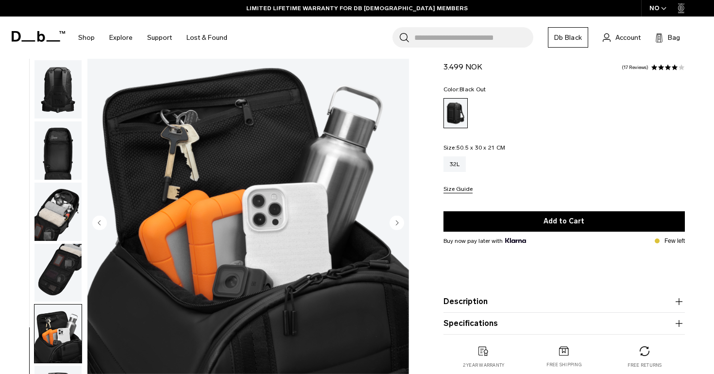
click at [392, 220] on circle "Next slide" at bounding box center [396, 222] width 15 height 15
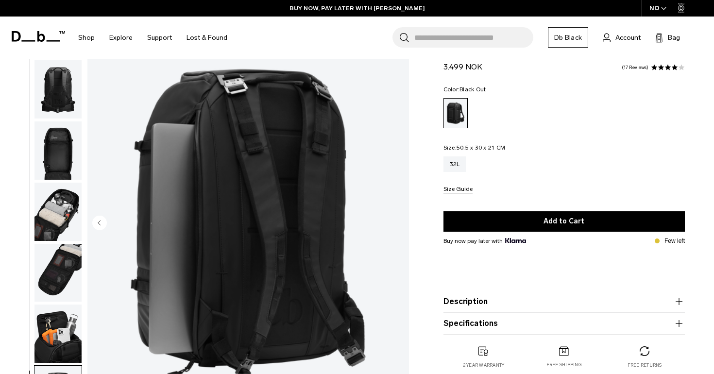
click at [393, 220] on img "9 / 9" at bounding box center [247, 223] width 321 height 401
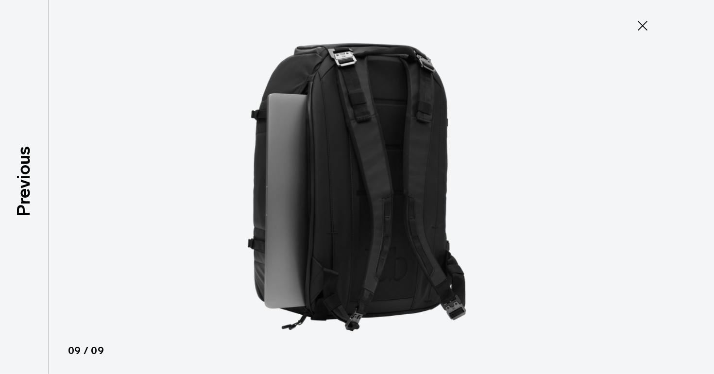
click at [640, 30] on icon at bounding box center [642, 26] width 16 height 16
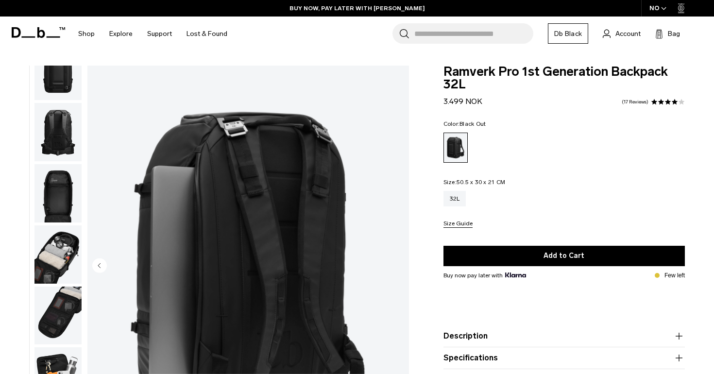
scroll to position [0, 0]
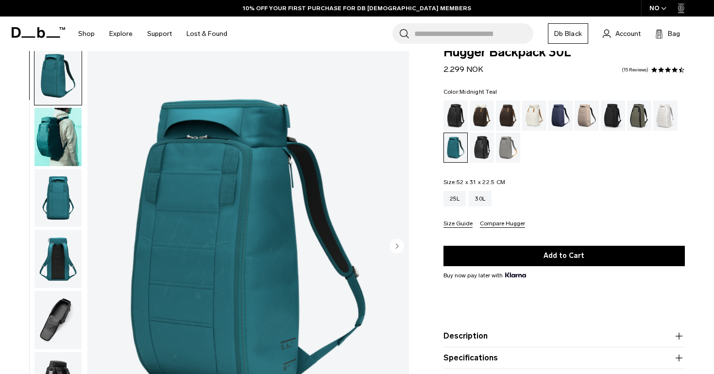
click at [398, 244] on circle "Next slide" at bounding box center [396, 245] width 15 height 15
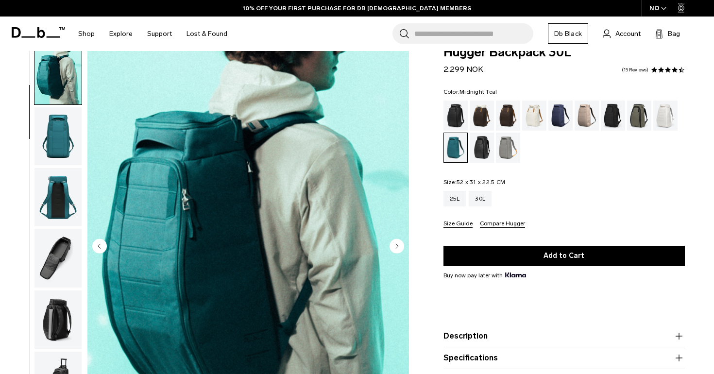
click at [398, 243] on circle "Next slide" at bounding box center [396, 245] width 15 height 15
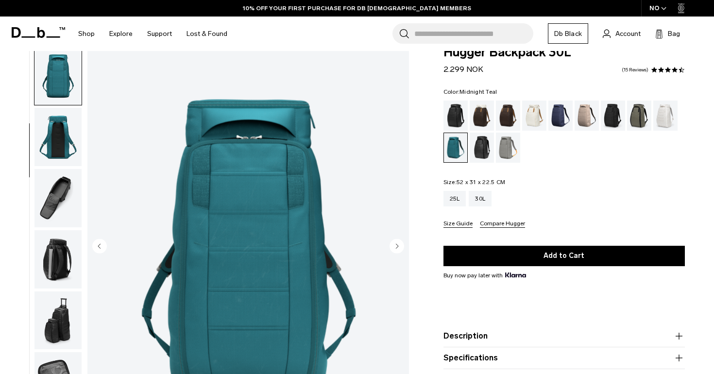
scroll to position [124, 0]
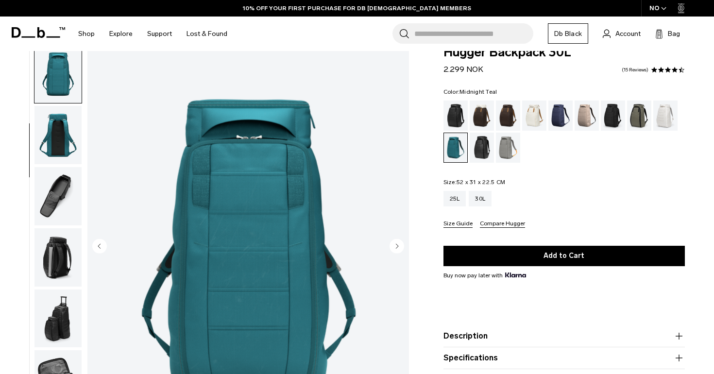
click at [398, 243] on circle "Next slide" at bounding box center [396, 245] width 15 height 15
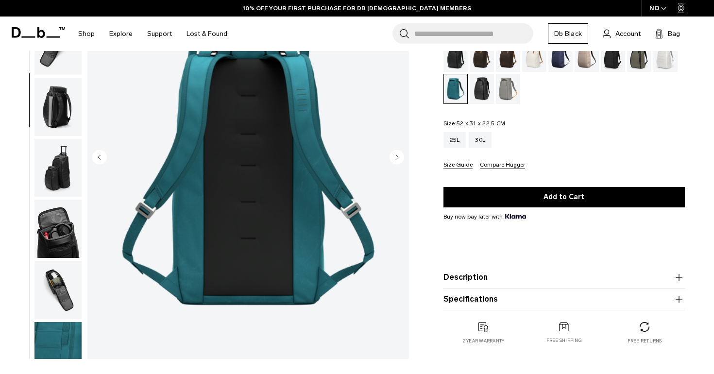
scroll to position [129, 0]
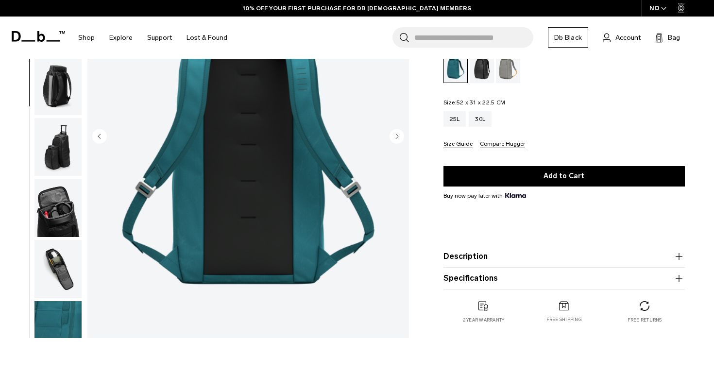
click at [512, 252] on button "Description" at bounding box center [563, 256] width 241 height 12
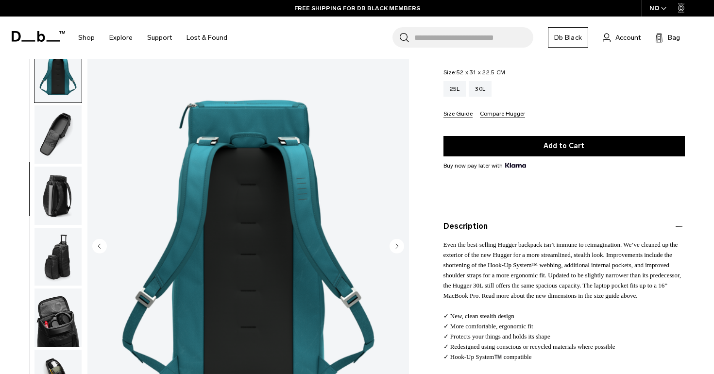
click at [502, 230] on button "Description" at bounding box center [563, 226] width 241 height 12
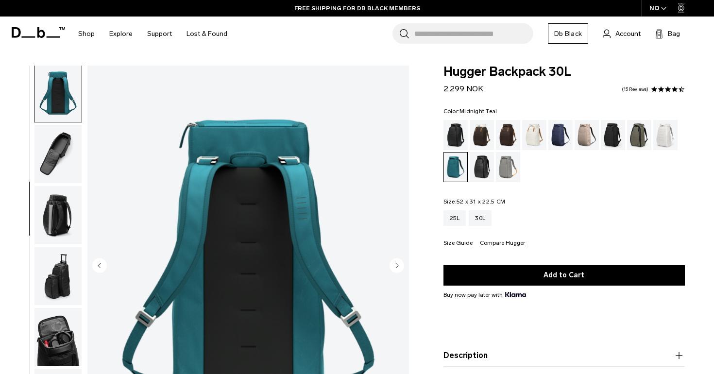
scroll to position [0, 0]
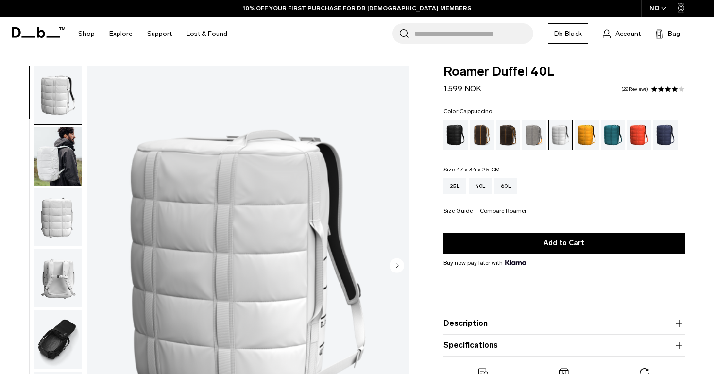
click at [452, 127] on div "Black Out" at bounding box center [455, 135] width 25 height 30
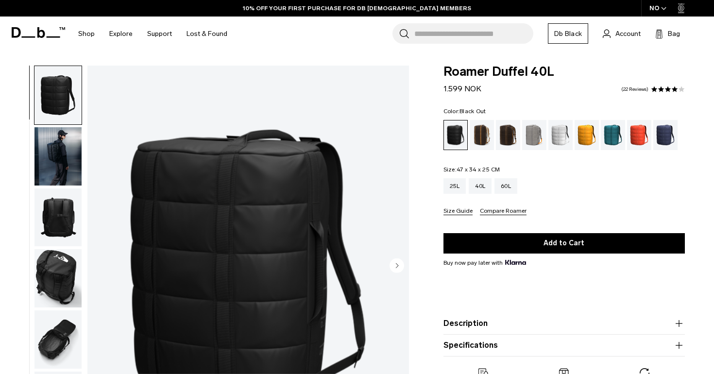
click at [396, 263] on circle "Next slide" at bounding box center [396, 265] width 15 height 15
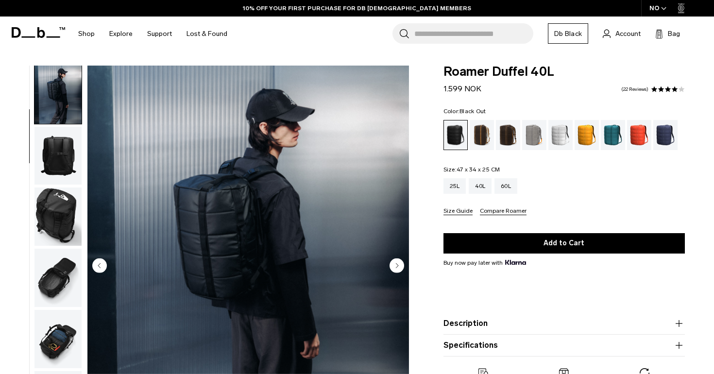
click at [396, 263] on circle "Next slide" at bounding box center [396, 265] width 15 height 15
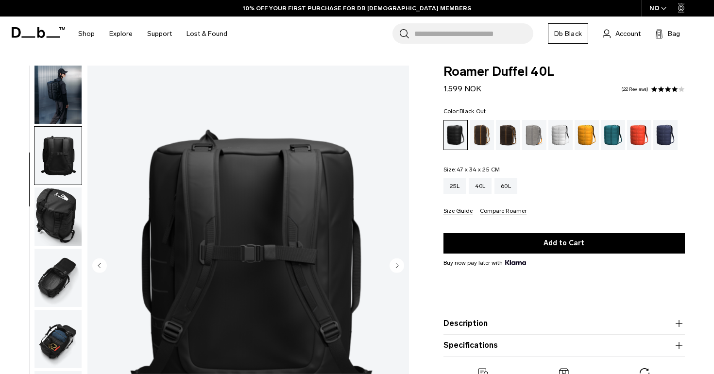
scroll to position [123, 0]
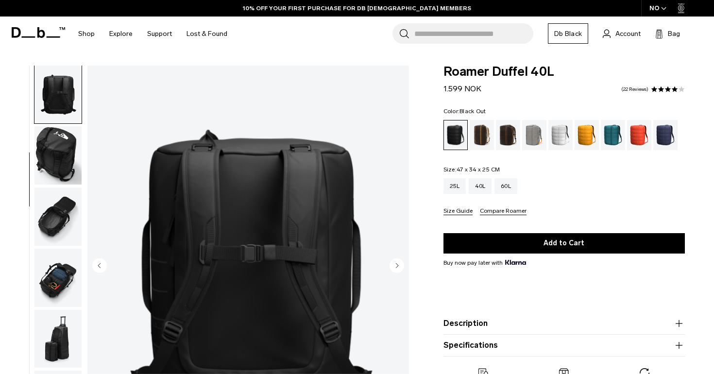
click at [396, 263] on circle "Next slide" at bounding box center [396, 265] width 15 height 15
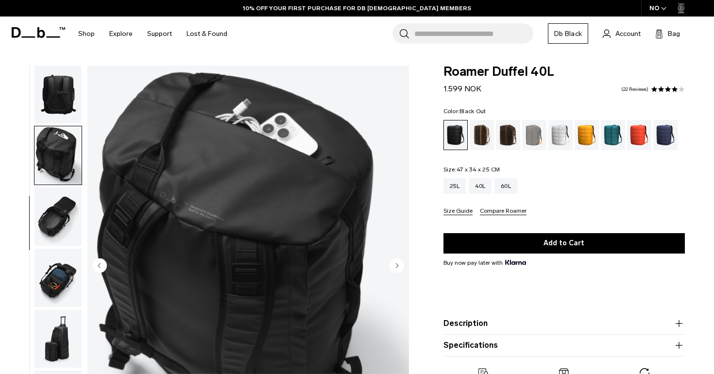
scroll to position [150, 0]
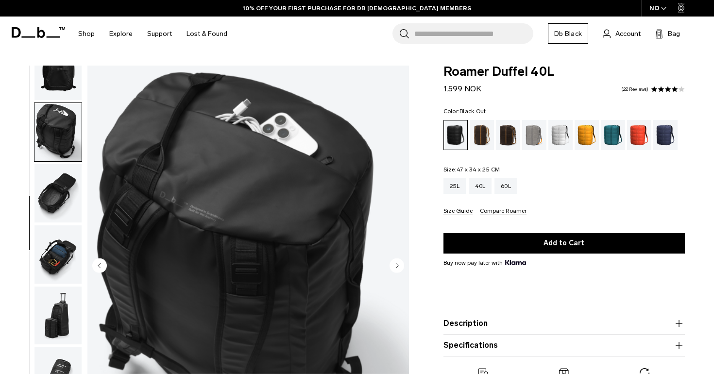
click at [396, 263] on circle "Next slide" at bounding box center [396, 265] width 15 height 15
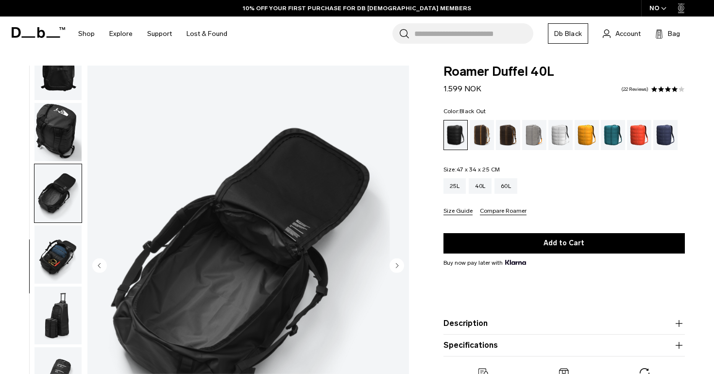
click at [396, 263] on circle "Next slide" at bounding box center [396, 265] width 15 height 15
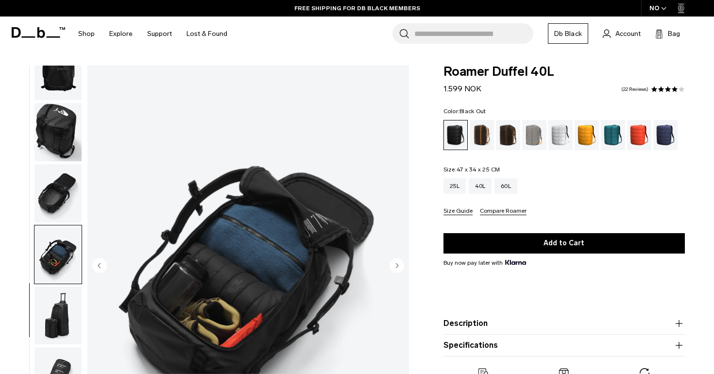
click at [396, 263] on circle "Next slide" at bounding box center [396, 265] width 15 height 15
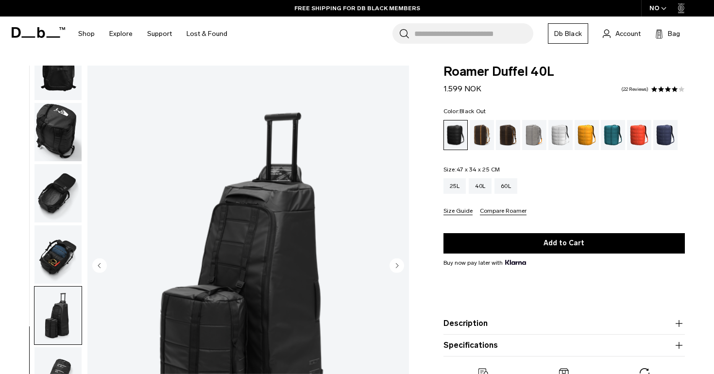
click at [396, 263] on circle "Next slide" at bounding box center [396, 265] width 15 height 15
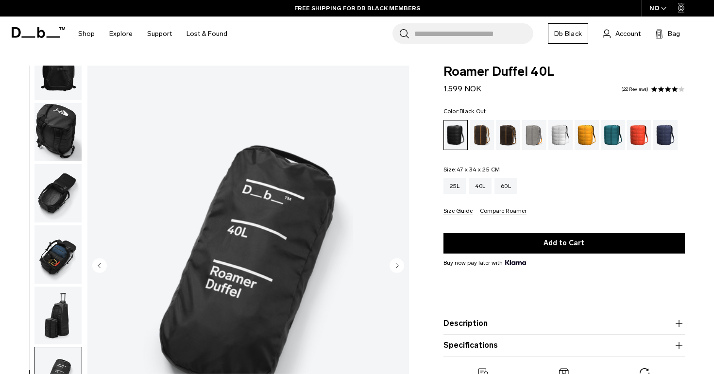
click at [396, 263] on circle "Next slide" at bounding box center [396, 265] width 15 height 15
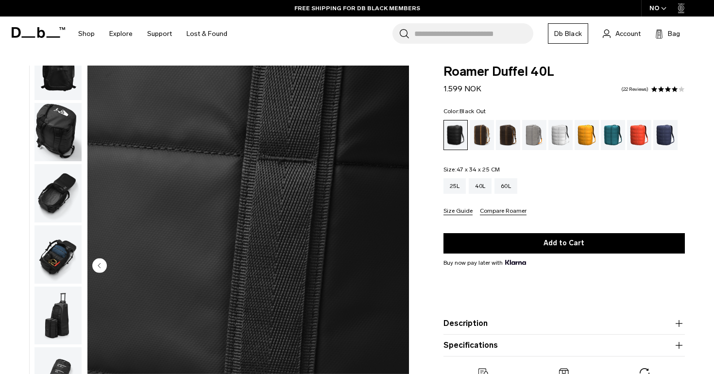
click at [396, 263] on img "9 / 9" at bounding box center [247, 266] width 321 height 401
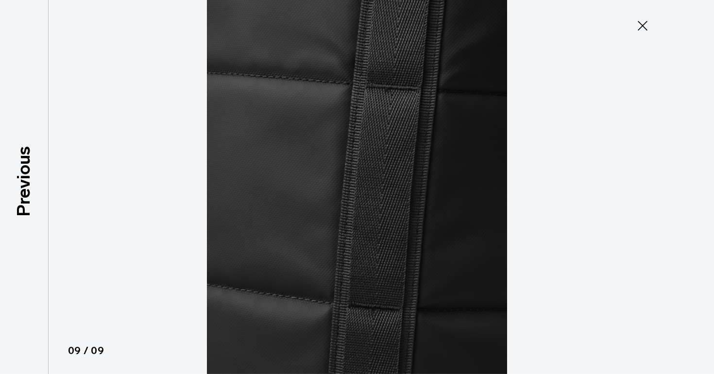
click at [396, 263] on img at bounding box center [356, 187] width 437 height 374
click at [642, 30] on icon at bounding box center [642, 26] width 16 height 16
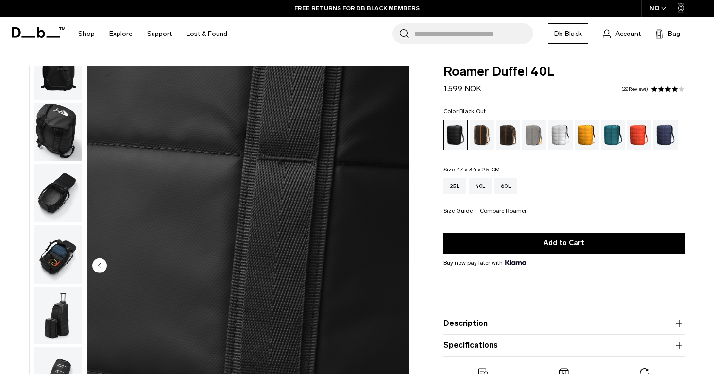
click at [68, 212] on img "button" at bounding box center [57, 193] width 47 height 58
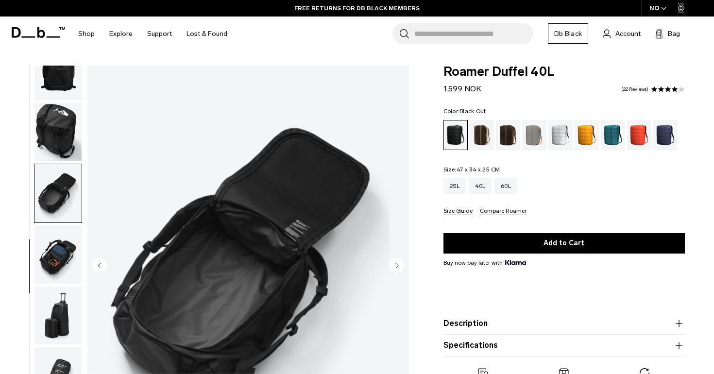
click at [68, 158] on img "button" at bounding box center [57, 132] width 47 height 58
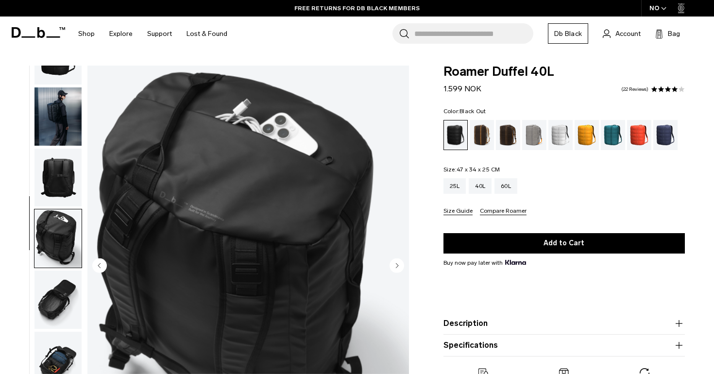
click at [61, 129] on img "button" at bounding box center [57, 116] width 47 height 58
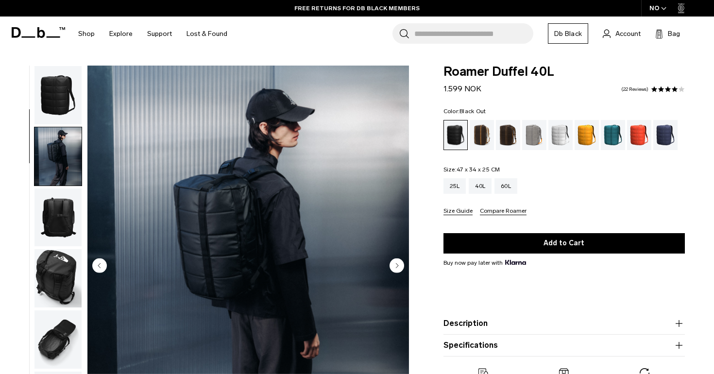
scroll to position [0, 0]
click at [66, 103] on img "button" at bounding box center [57, 95] width 47 height 58
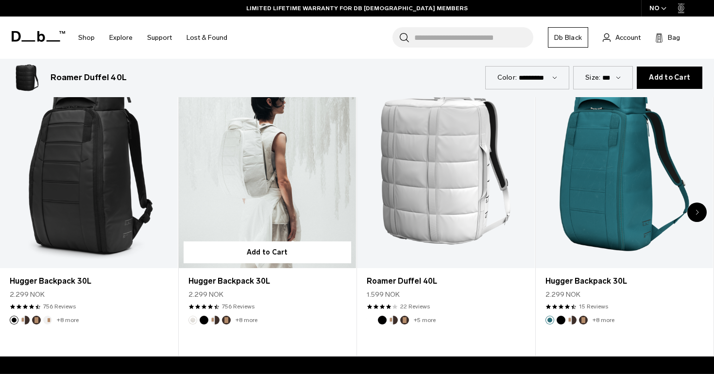
scroll to position [487, 0]
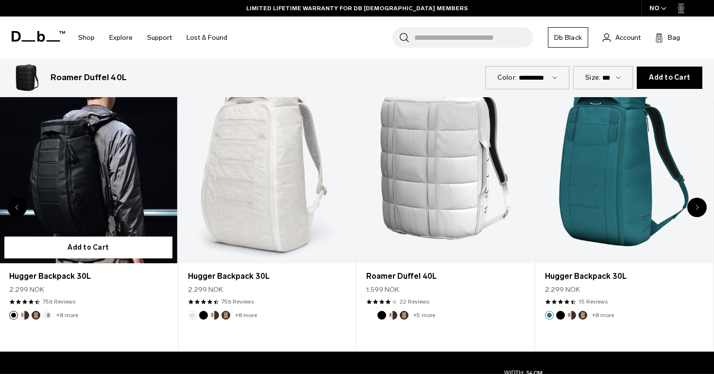
click at [80, 197] on link "Hugger Backpack 30L" at bounding box center [89, 164] width 178 height 197
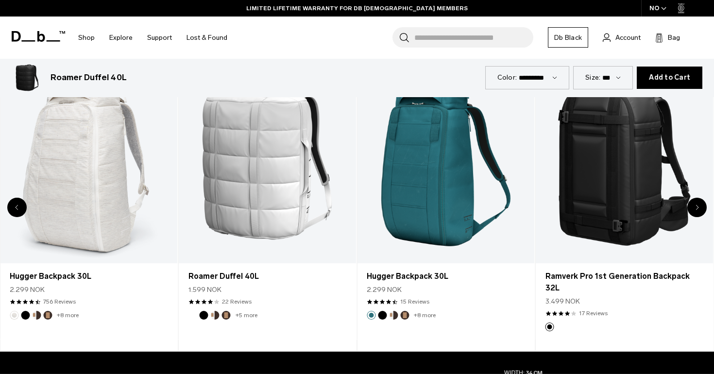
click at [17, 204] on icon "Previous slide" at bounding box center [17, 207] width 3 height 6
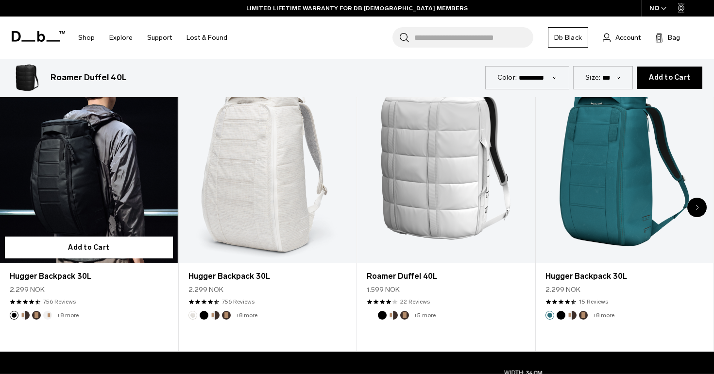
click at [67, 174] on link "Hugger Backpack 30L" at bounding box center [89, 164] width 178 height 197
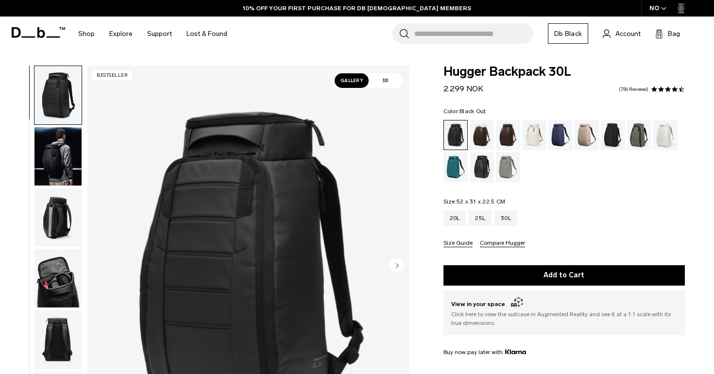
click at [395, 262] on circle "Next slide" at bounding box center [396, 265] width 15 height 15
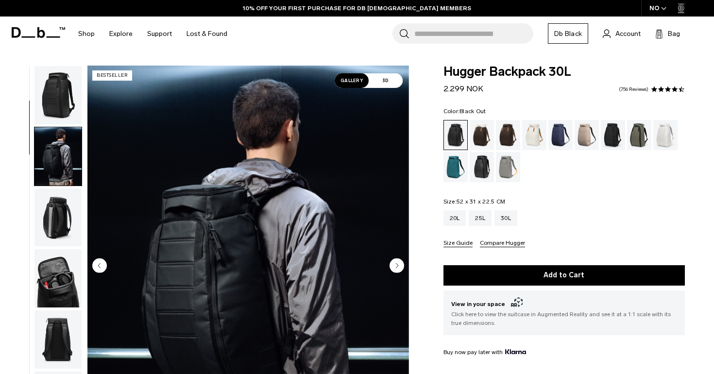
scroll to position [62, 0]
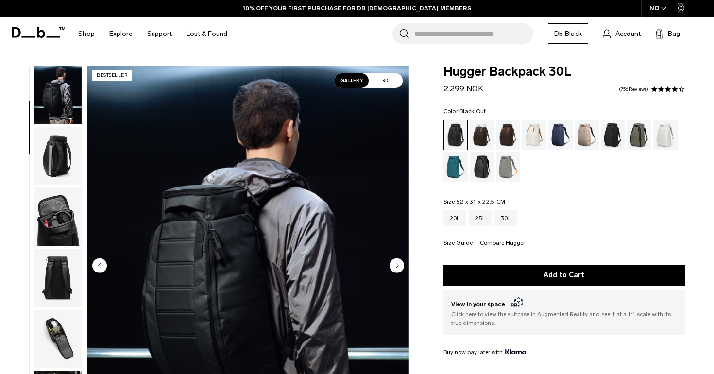
click at [395, 262] on circle "Next slide" at bounding box center [396, 265] width 15 height 15
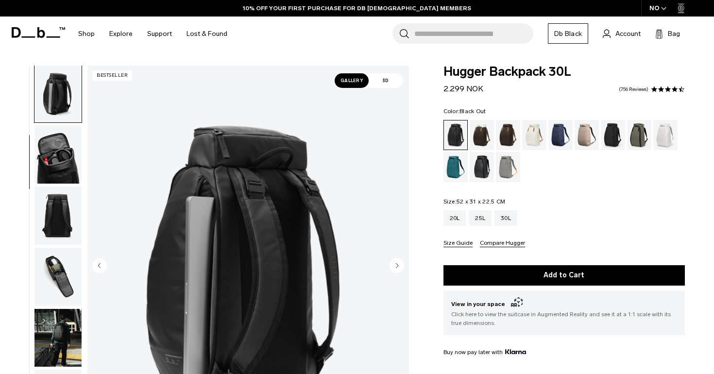
click at [395, 262] on circle "Next slide" at bounding box center [396, 265] width 15 height 15
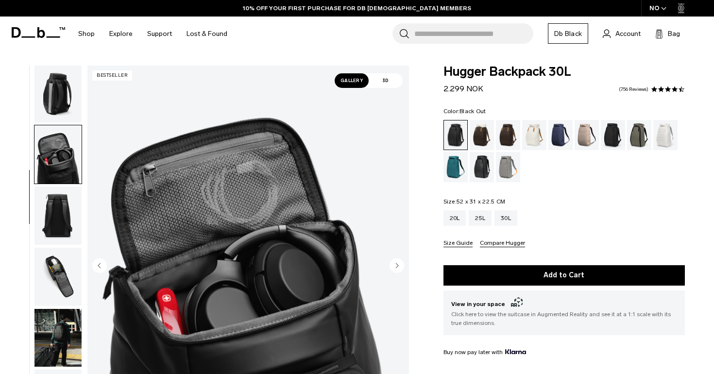
scroll to position [185, 0]
